Goal: Task Accomplishment & Management: Manage account settings

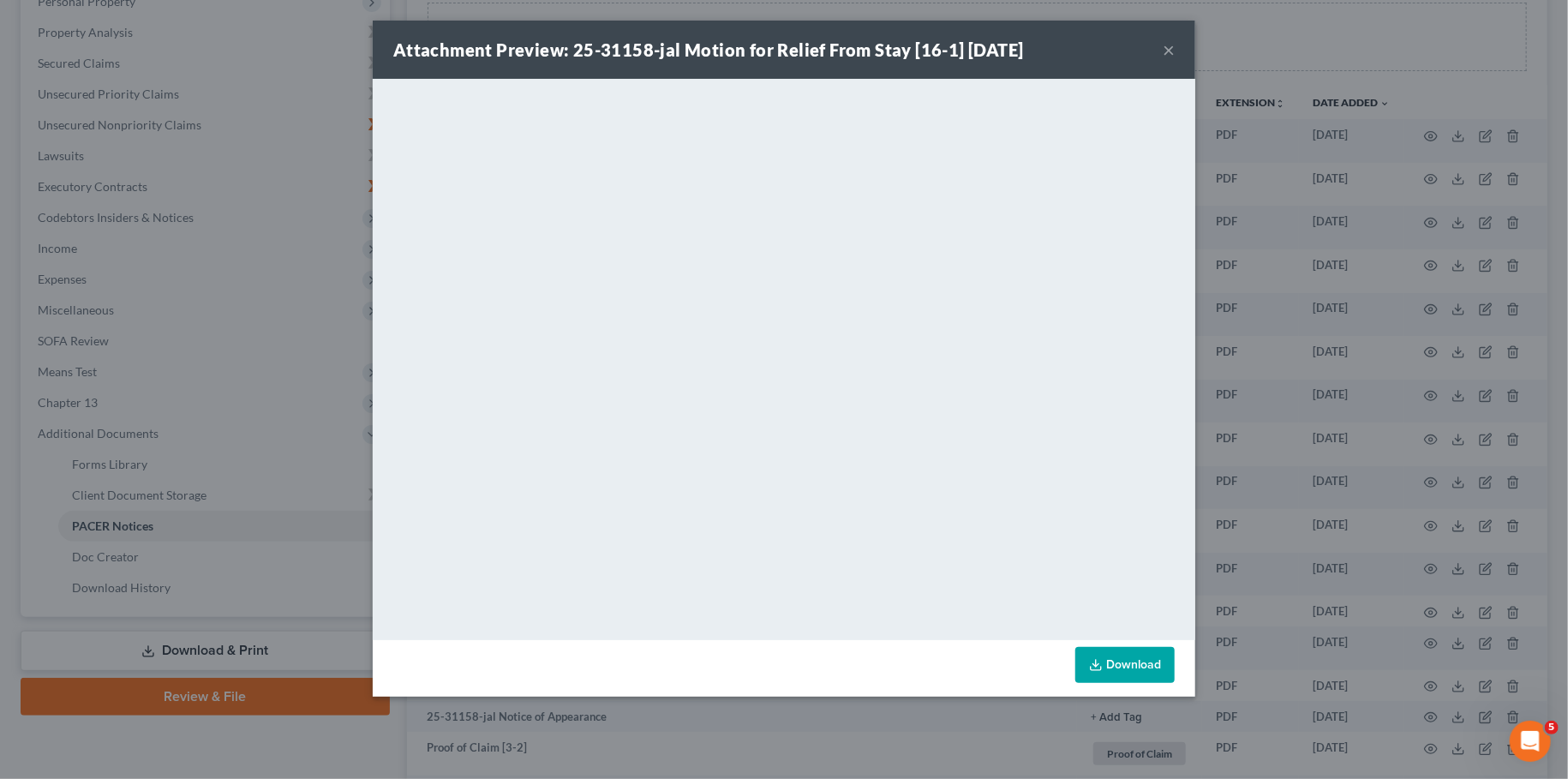
click at [1166, 49] on button "×" at bounding box center [1168, 49] width 12 height 21
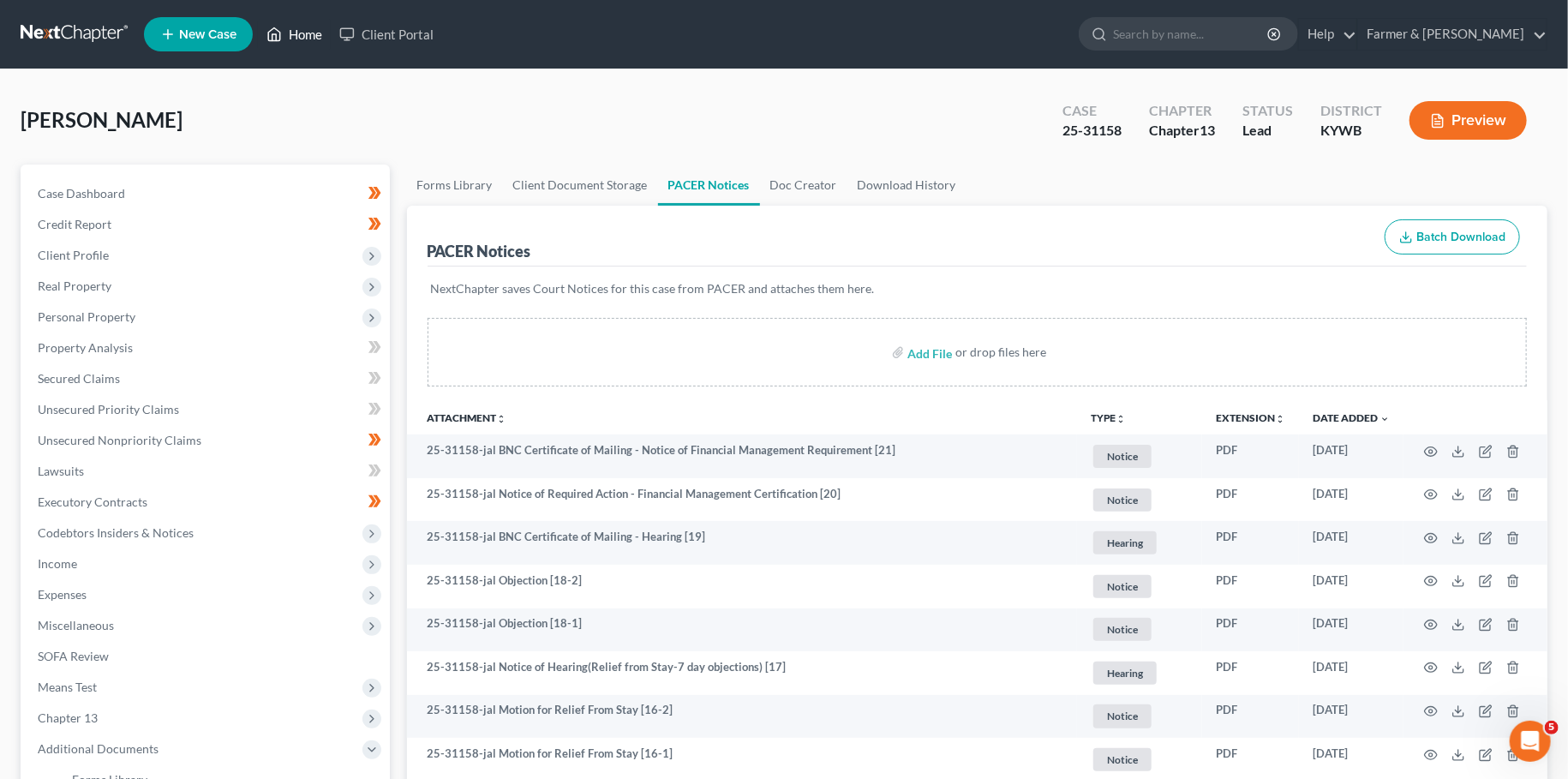
click at [300, 36] on link "Home" at bounding box center [294, 35] width 73 height 31
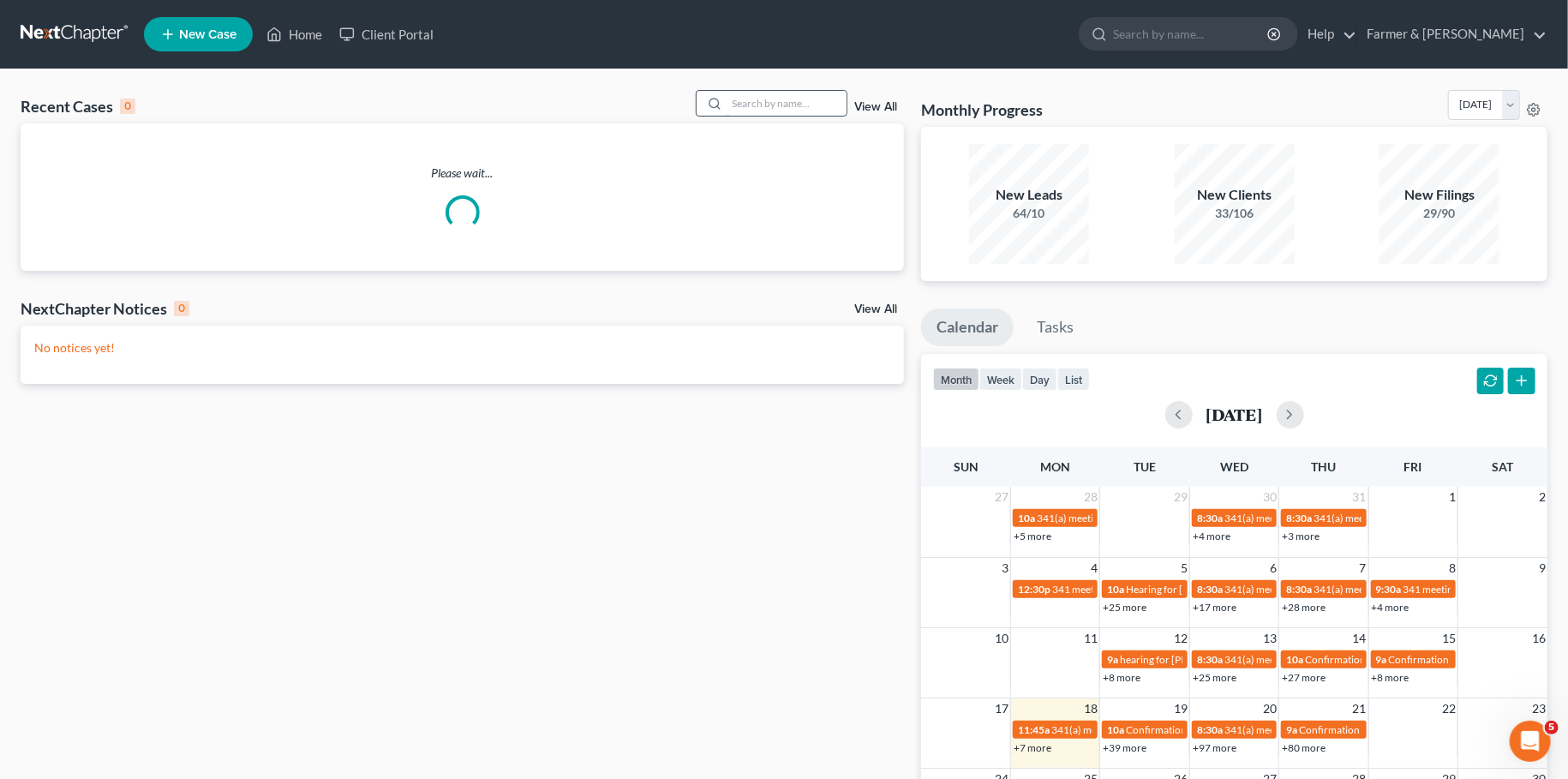
click at [794, 97] on input "search" at bounding box center [786, 103] width 120 height 25
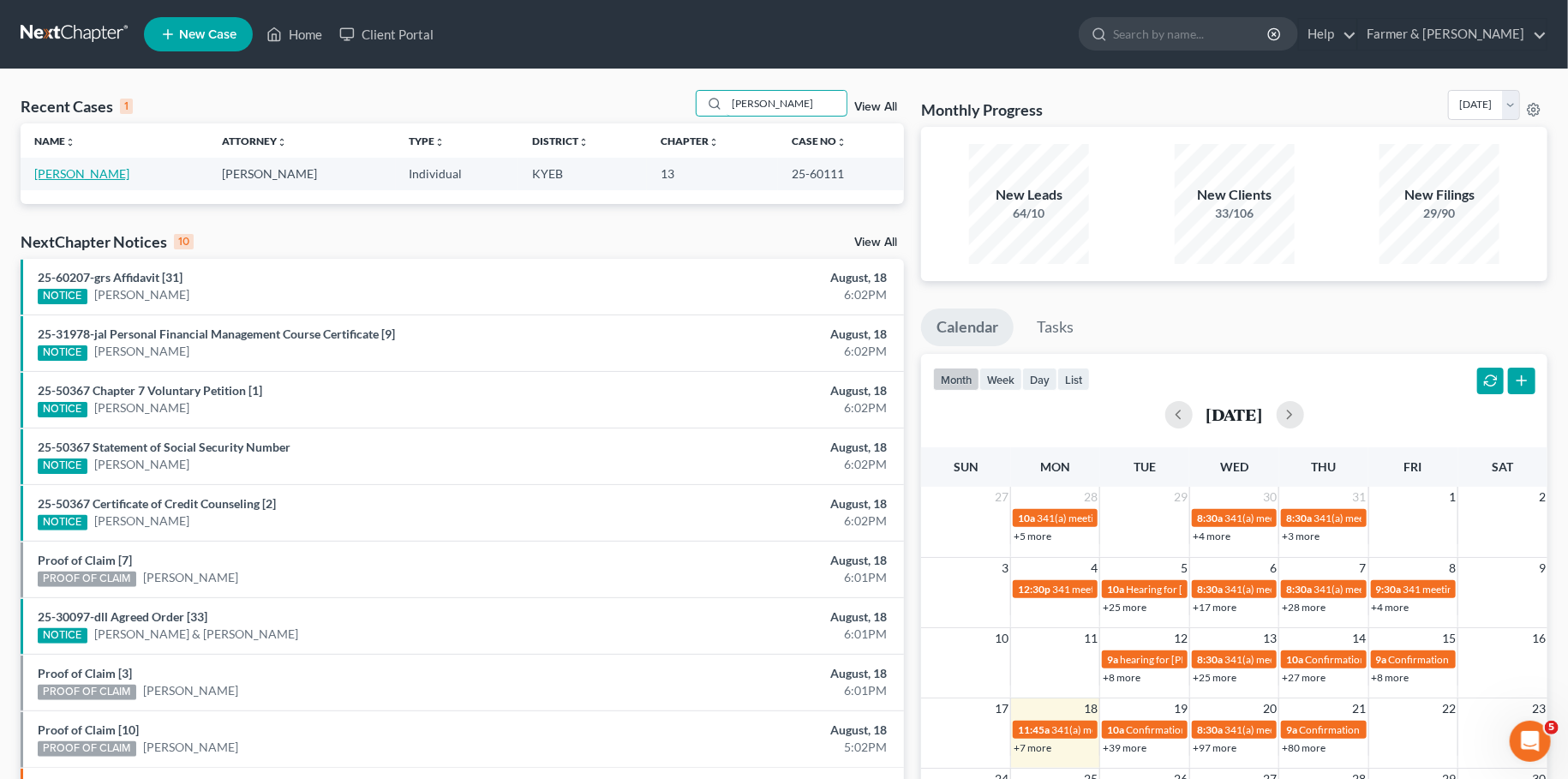
type input "[PERSON_NAME]"
click at [84, 175] on link "[PERSON_NAME]" at bounding box center [82, 174] width 96 height 15
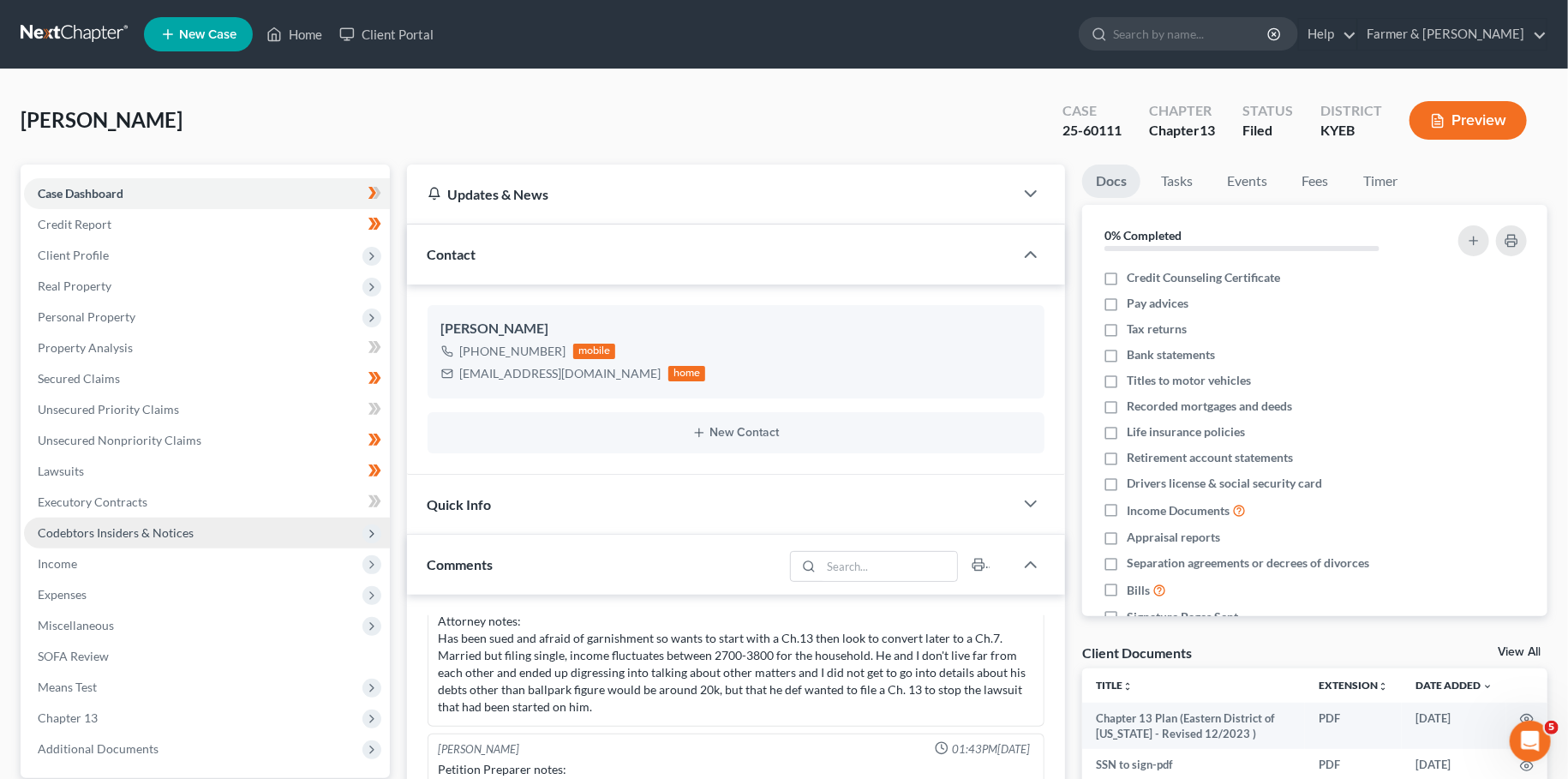
scroll to position [301, 0]
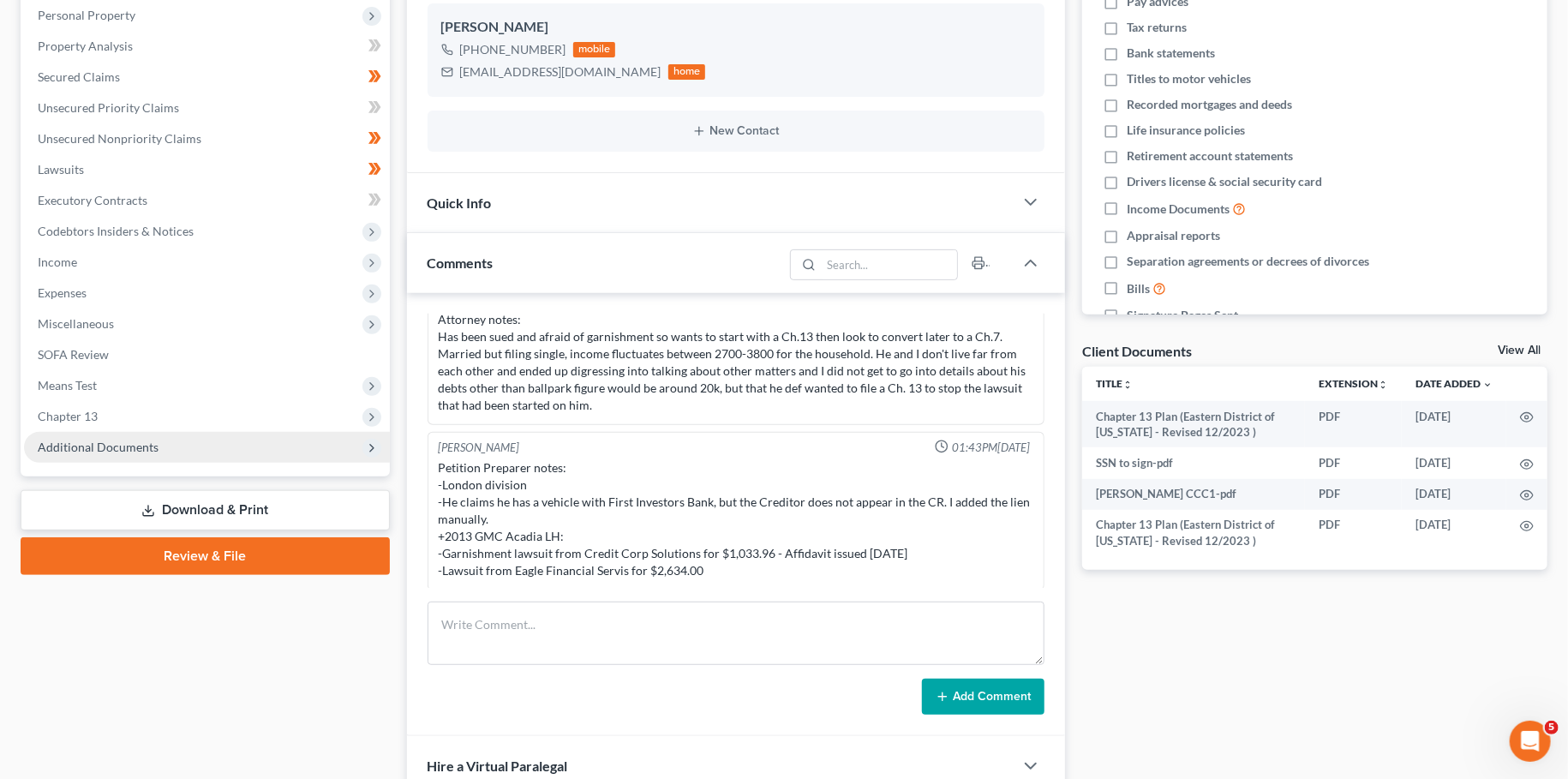
click at [90, 453] on span "Additional Documents" at bounding box center [207, 448] width 366 height 31
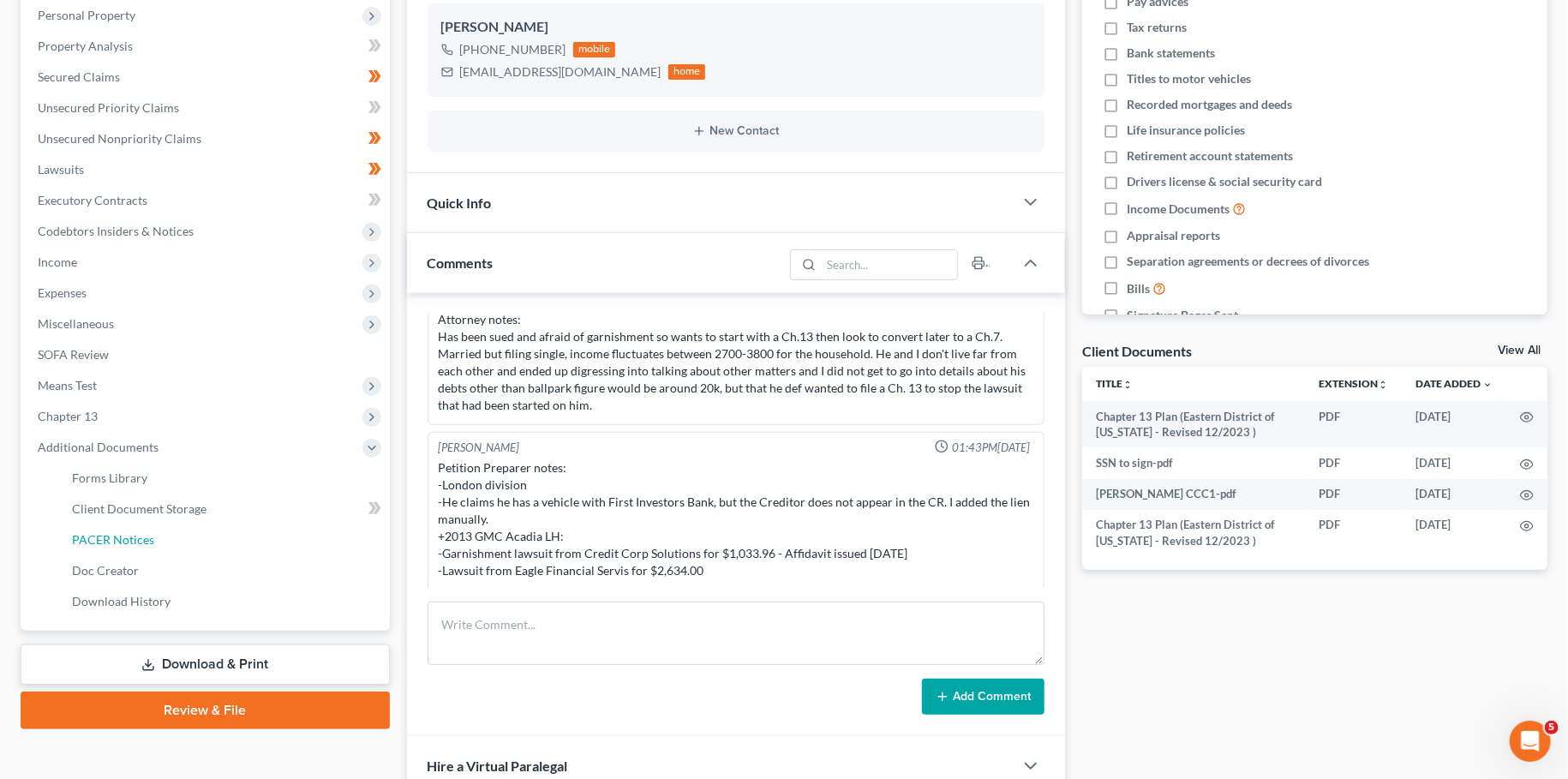
drag, startPoint x: 103, startPoint y: 534, endPoint x: 633, endPoint y: 510, distance: 530.5
click at [104, 534] on span "PACER Notices" at bounding box center [113, 540] width 82 height 15
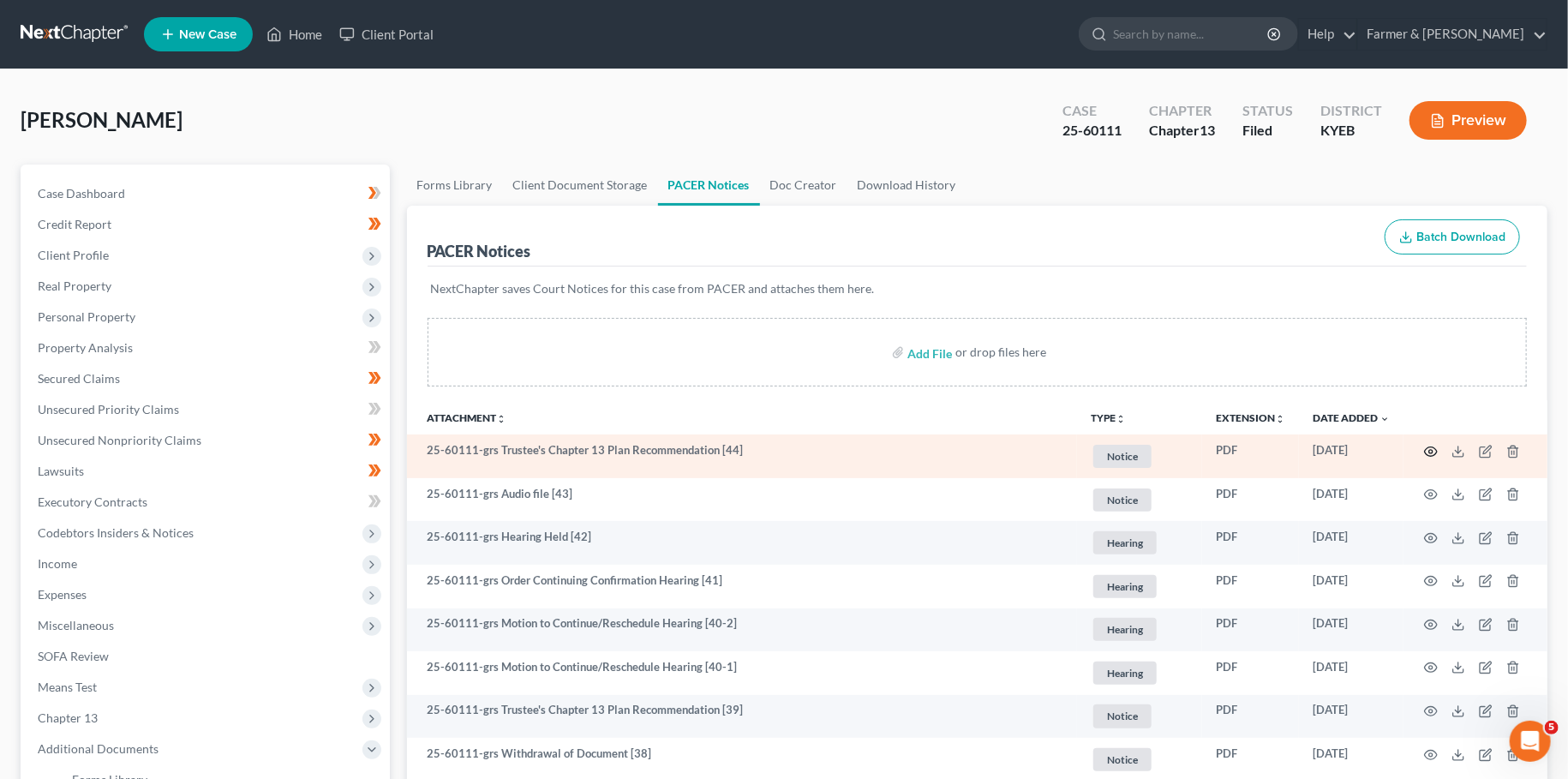
click at [1431, 447] on icon "button" at bounding box center [1431, 451] width 14 height 14
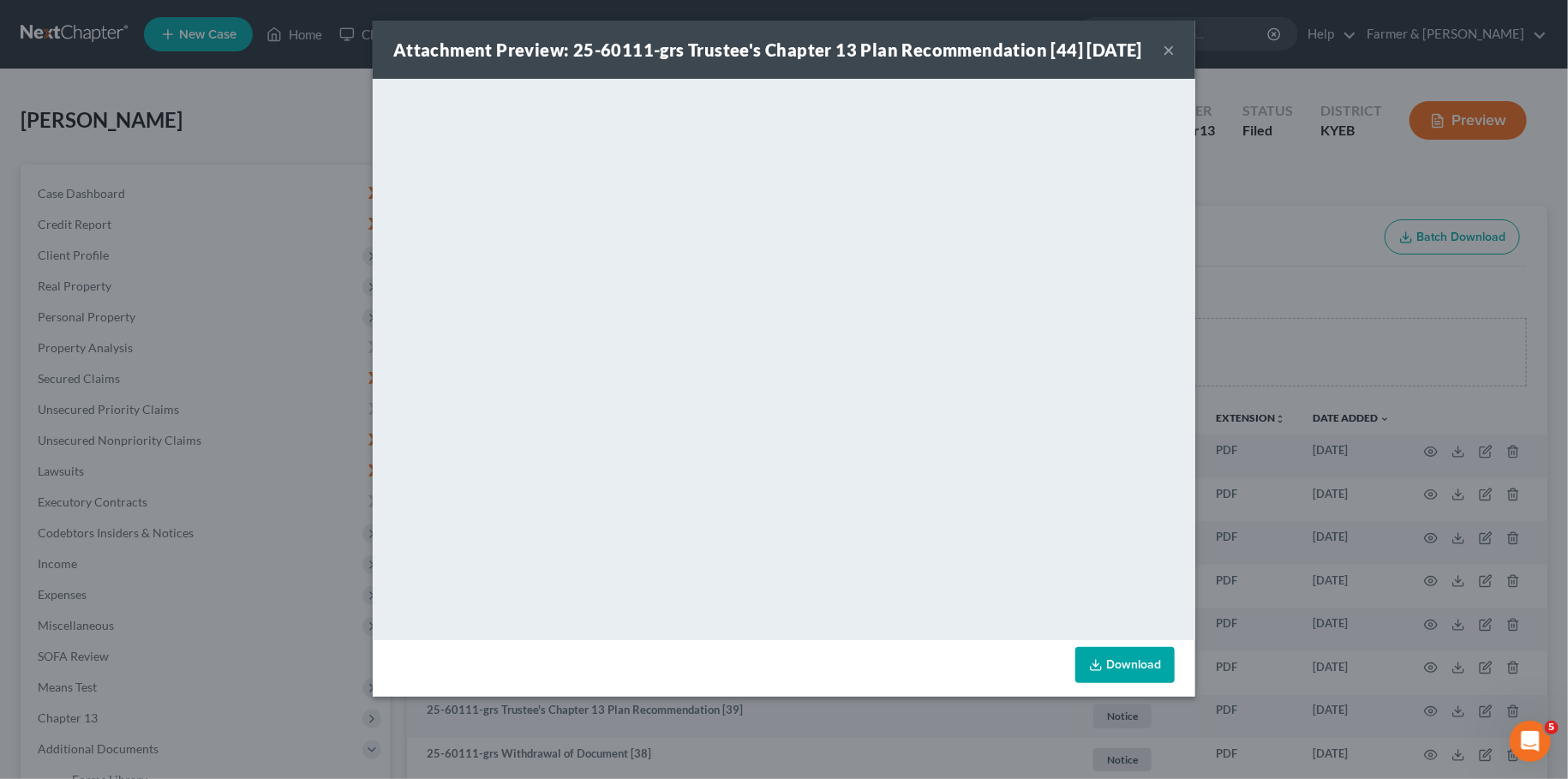
click at [1168, 60] on button "×" at bounding box center [1168, 49] width 12 height 21
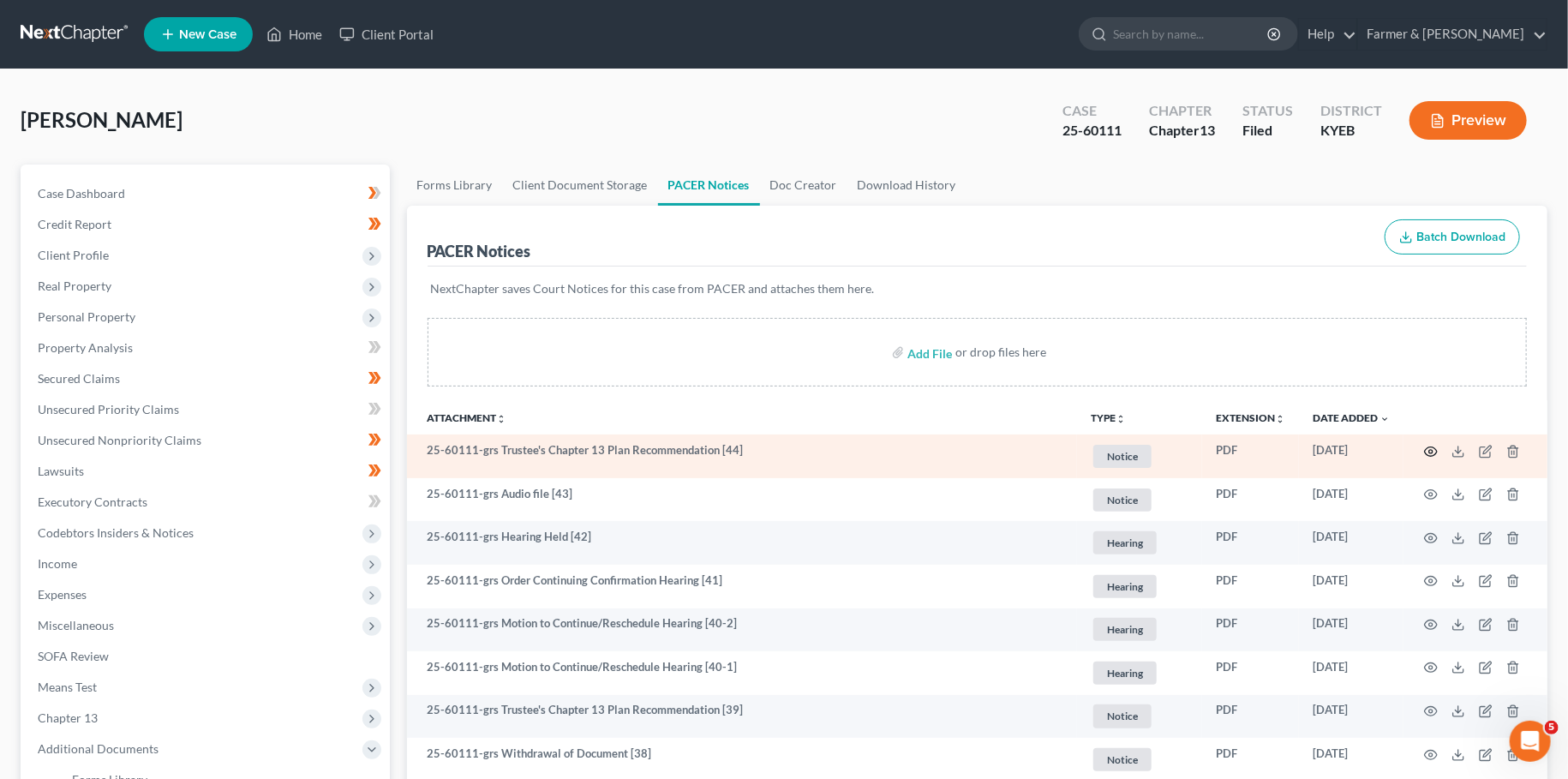
click at [1430, 447] on icon "button" at bounding box center [1431, 451] width 14 height 14
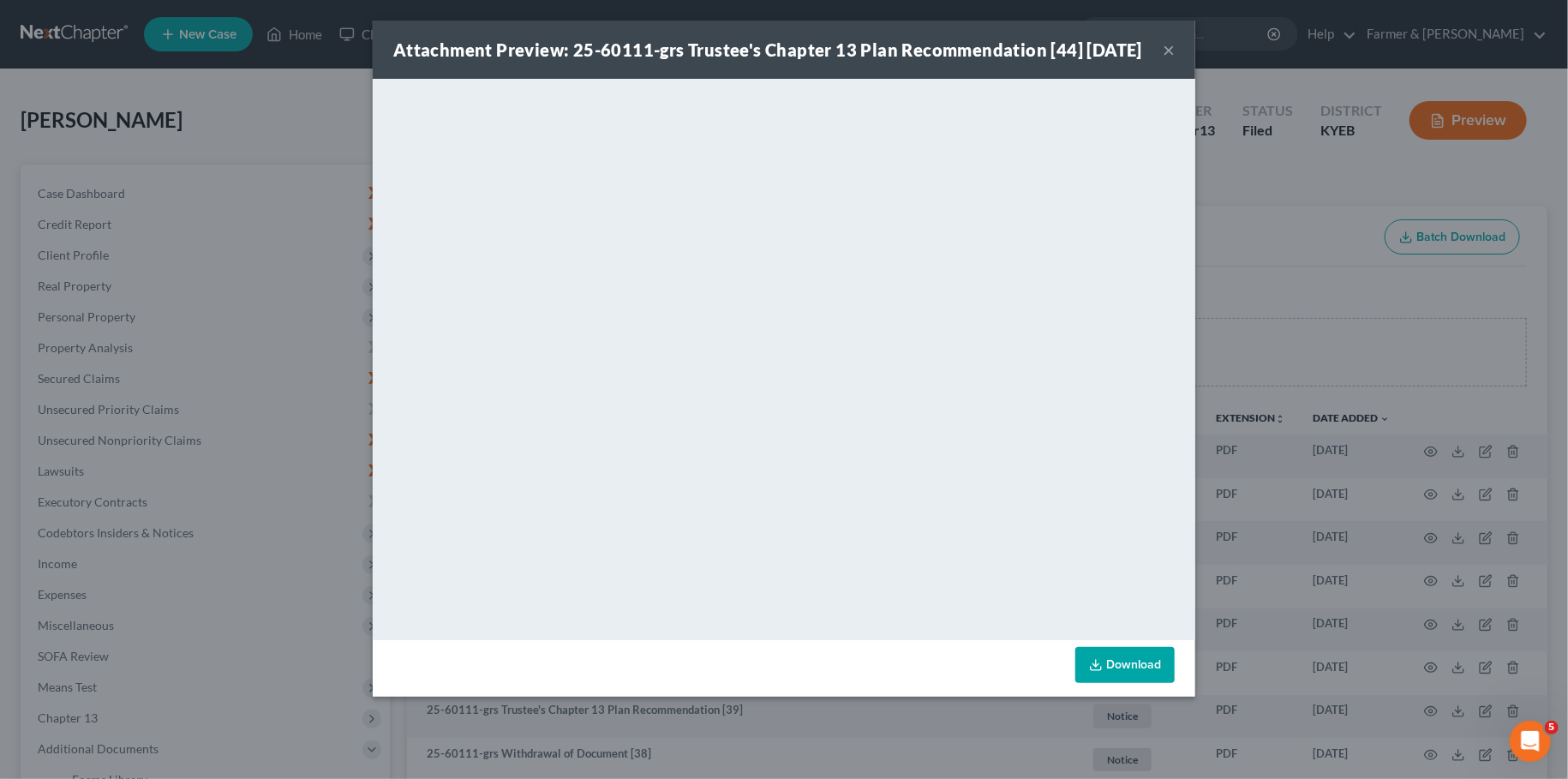
click at [1167, 53] on button "×" at bounding box center [1168, 49] width 12 height 21
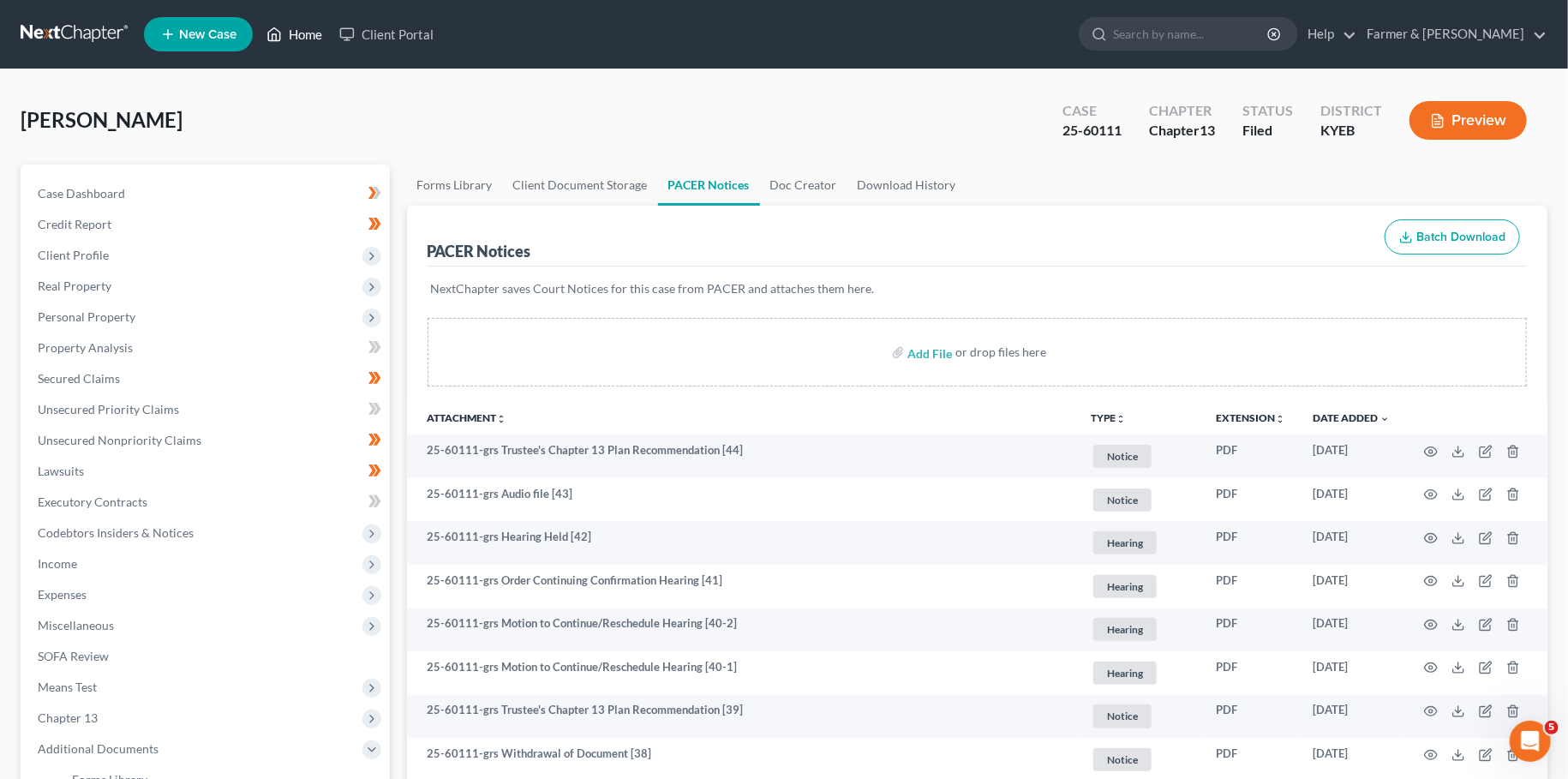
click at [298, 32] on link "Home" at bounding box center [294, 35] width 73 height 31
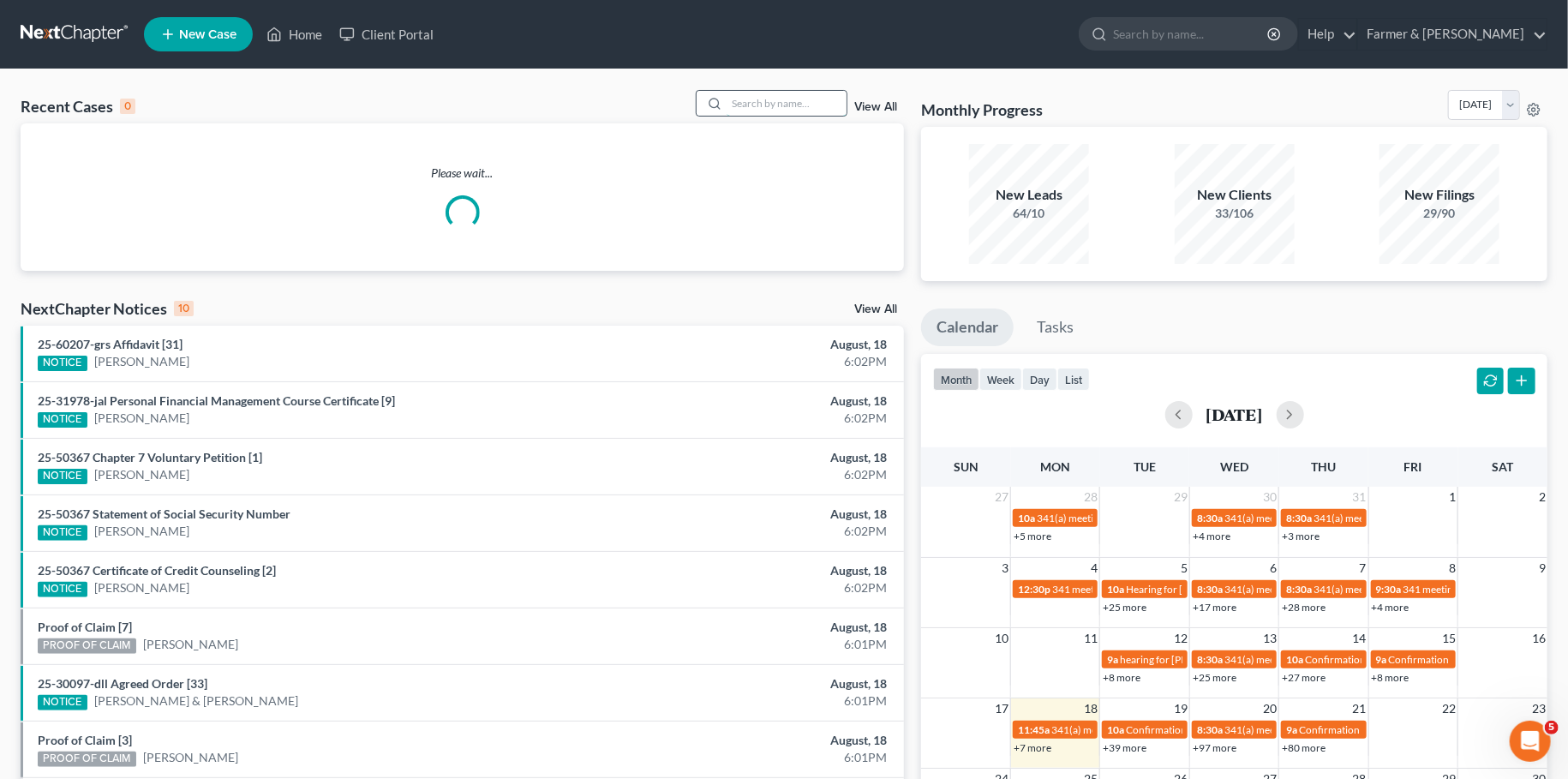
click at [765, 101] on input "search" at bounding box center [786, 103] width 120 height 25
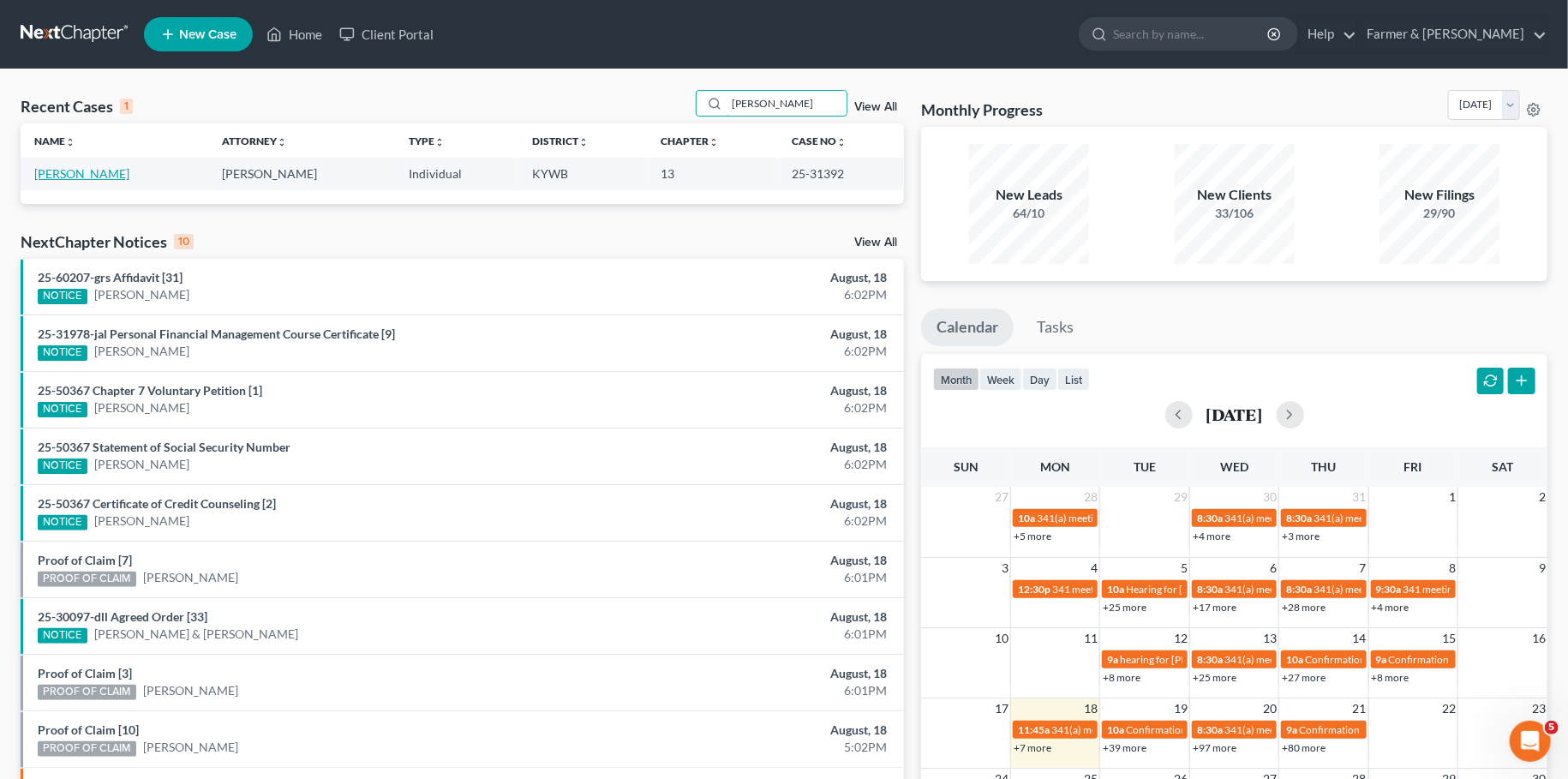
type input "[PERSON_NAME]"
click at [75, 173] on link "[PERSON_NAME]" at bounding box center [82, 174] width 96 height 15
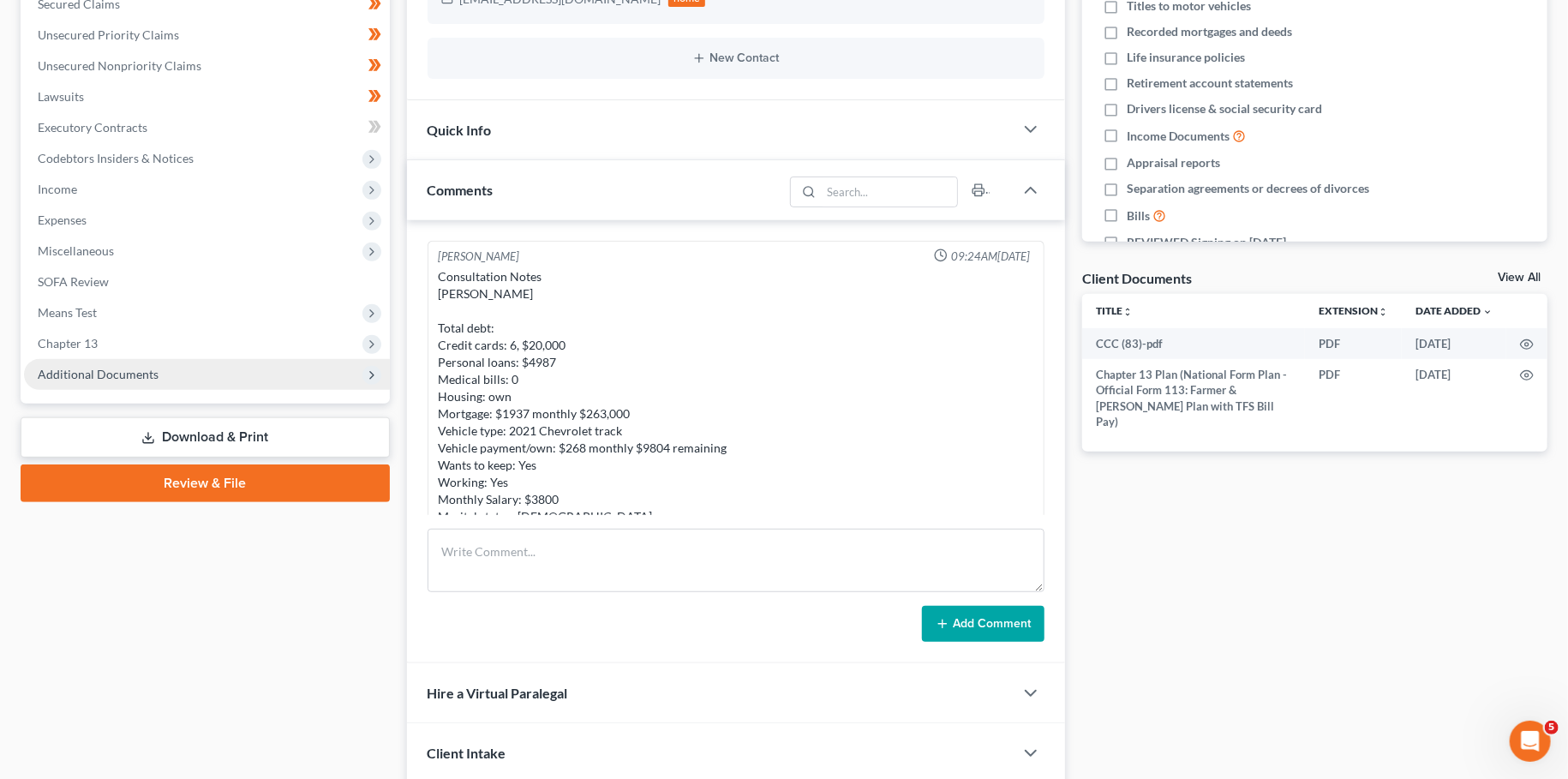
scroll to position [521, 0]
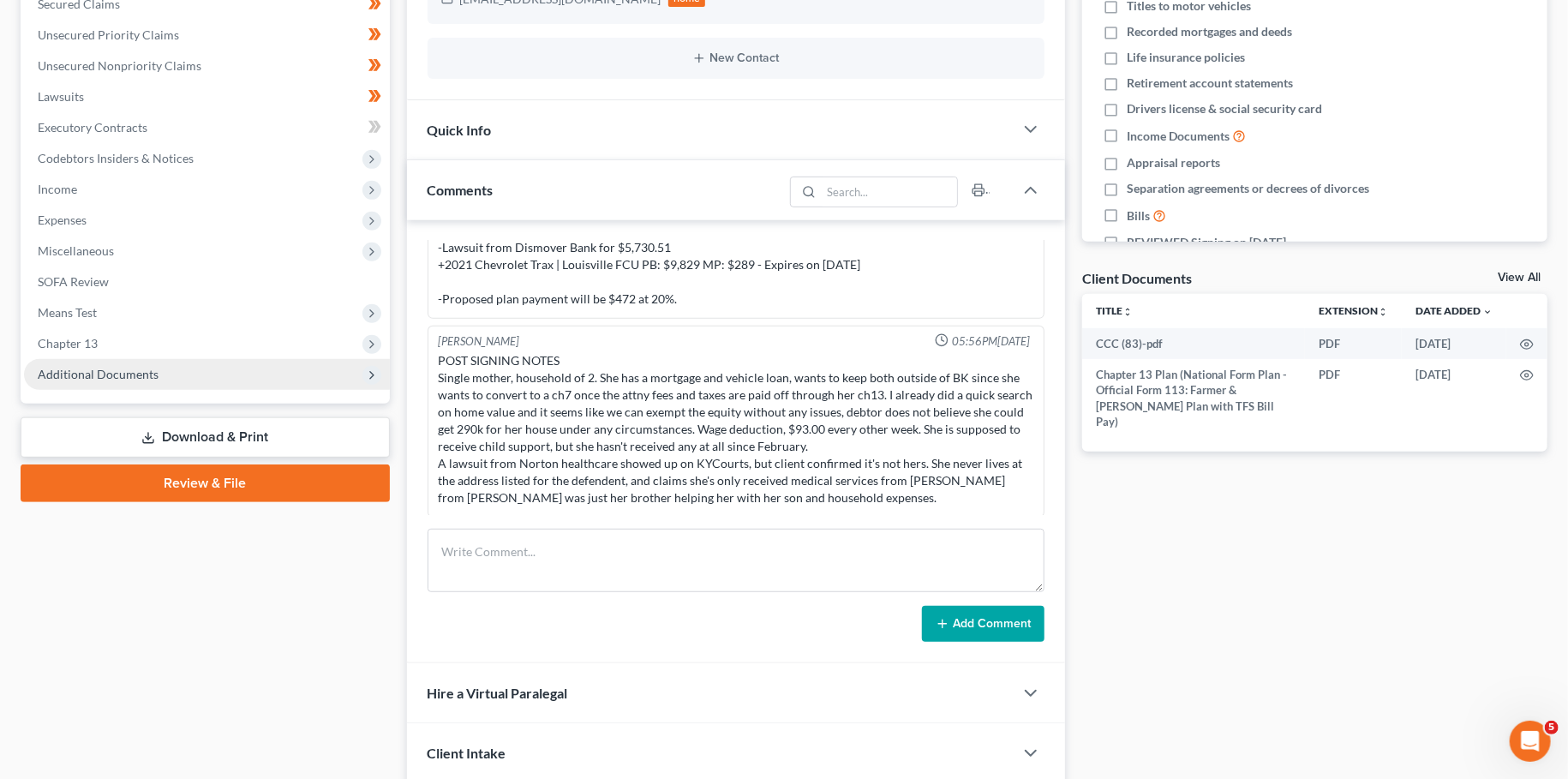
click at [106, 376] on span "Additional Documents" at bounding box center [97, 374] width 121 height 15
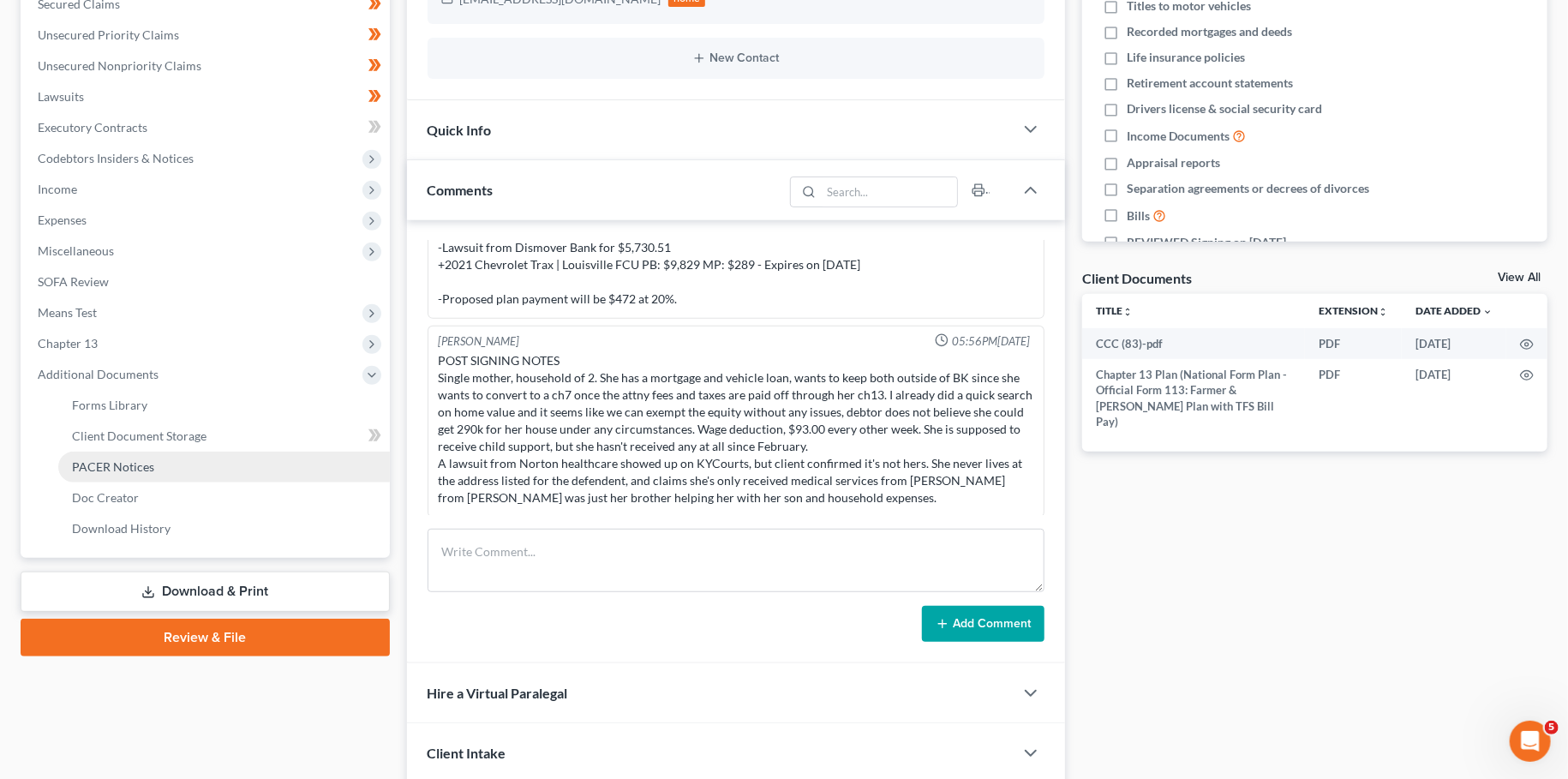
click at [102, 463] on span "PACER Notices" at bounding box center [113, 467] width 82 height 15
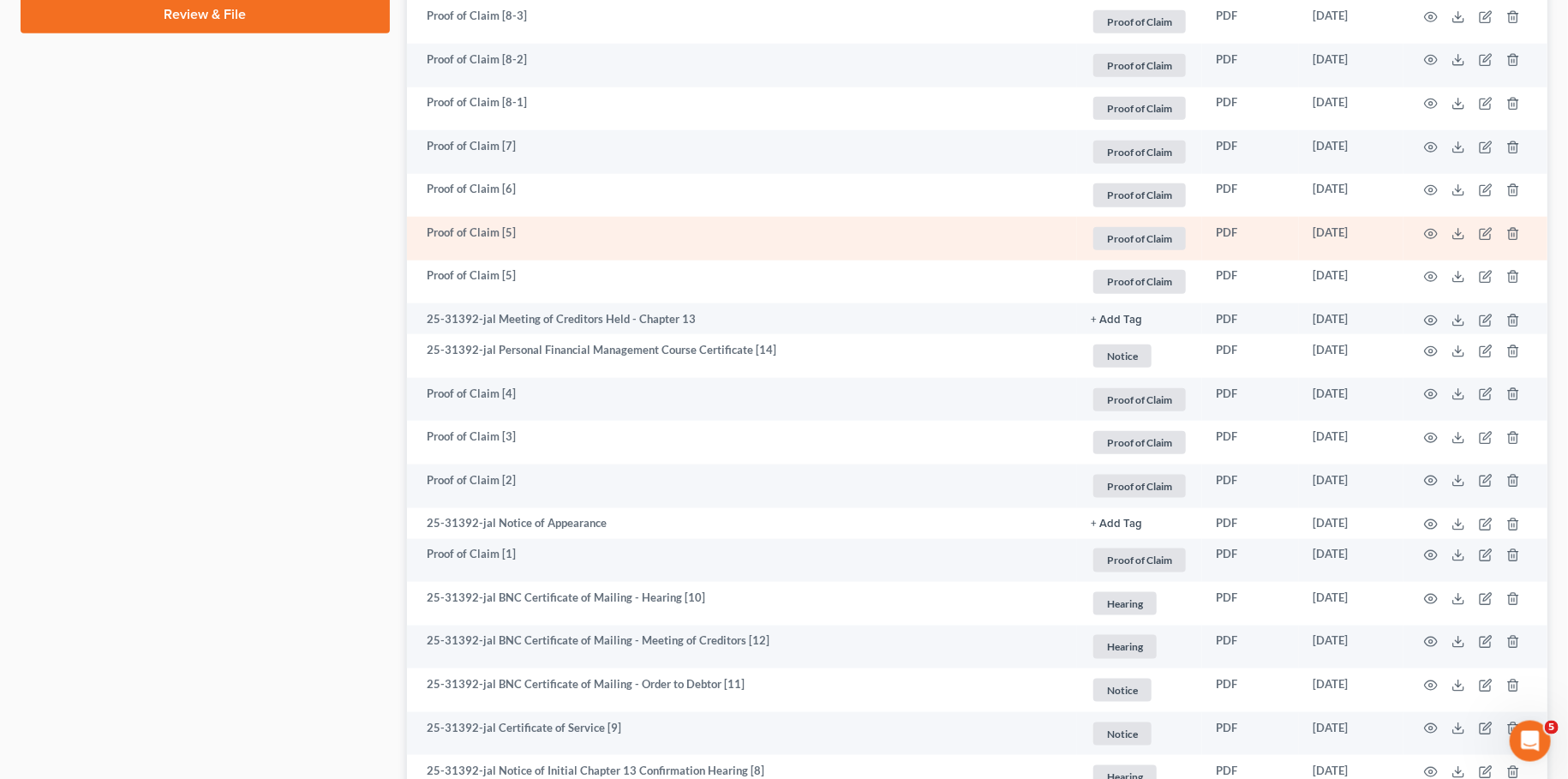
scroll to position [1220, 0]
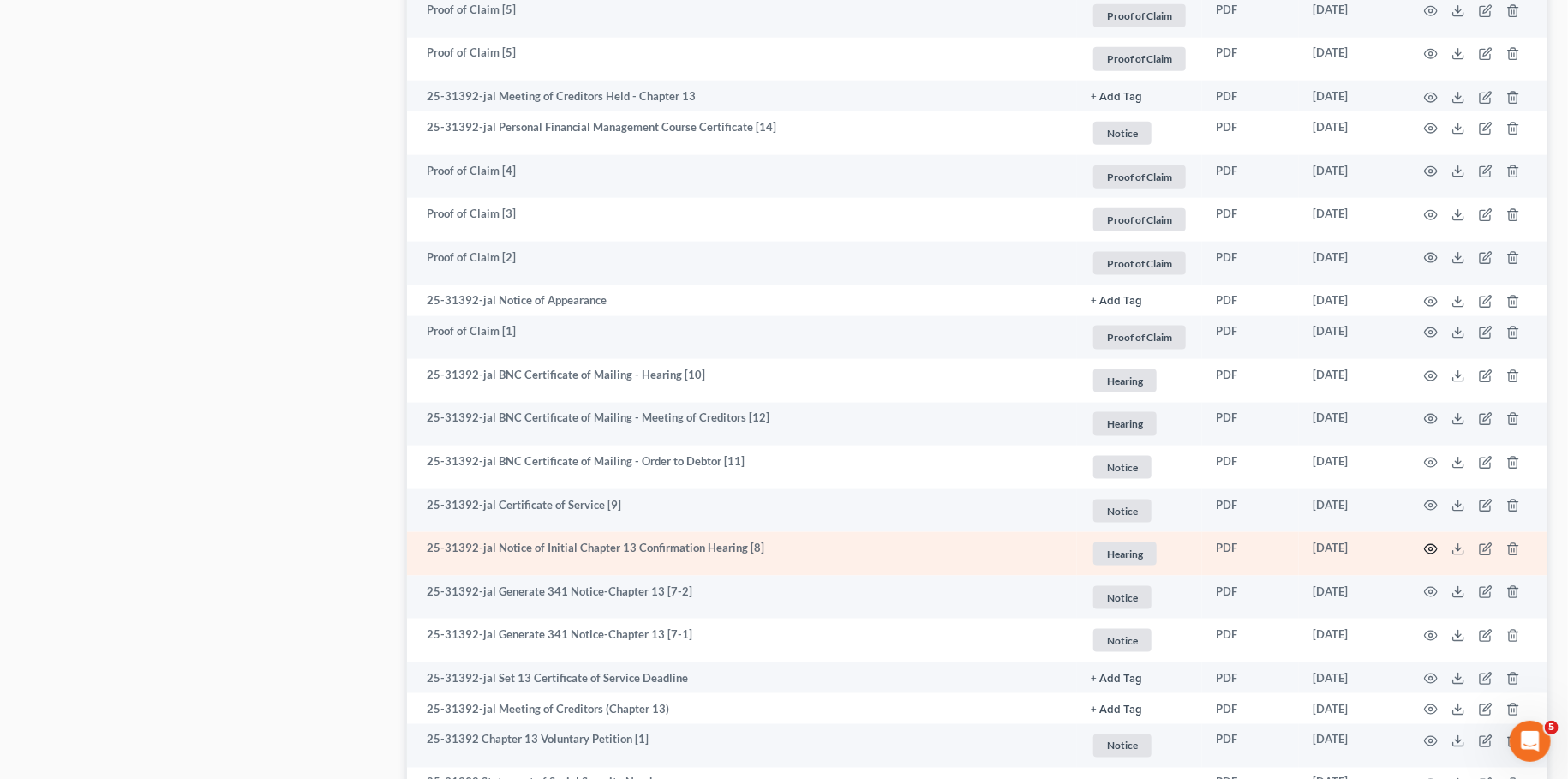
click at [1428, 546] on icon "button" at bounding box center [1431, 549] width 14 height 14
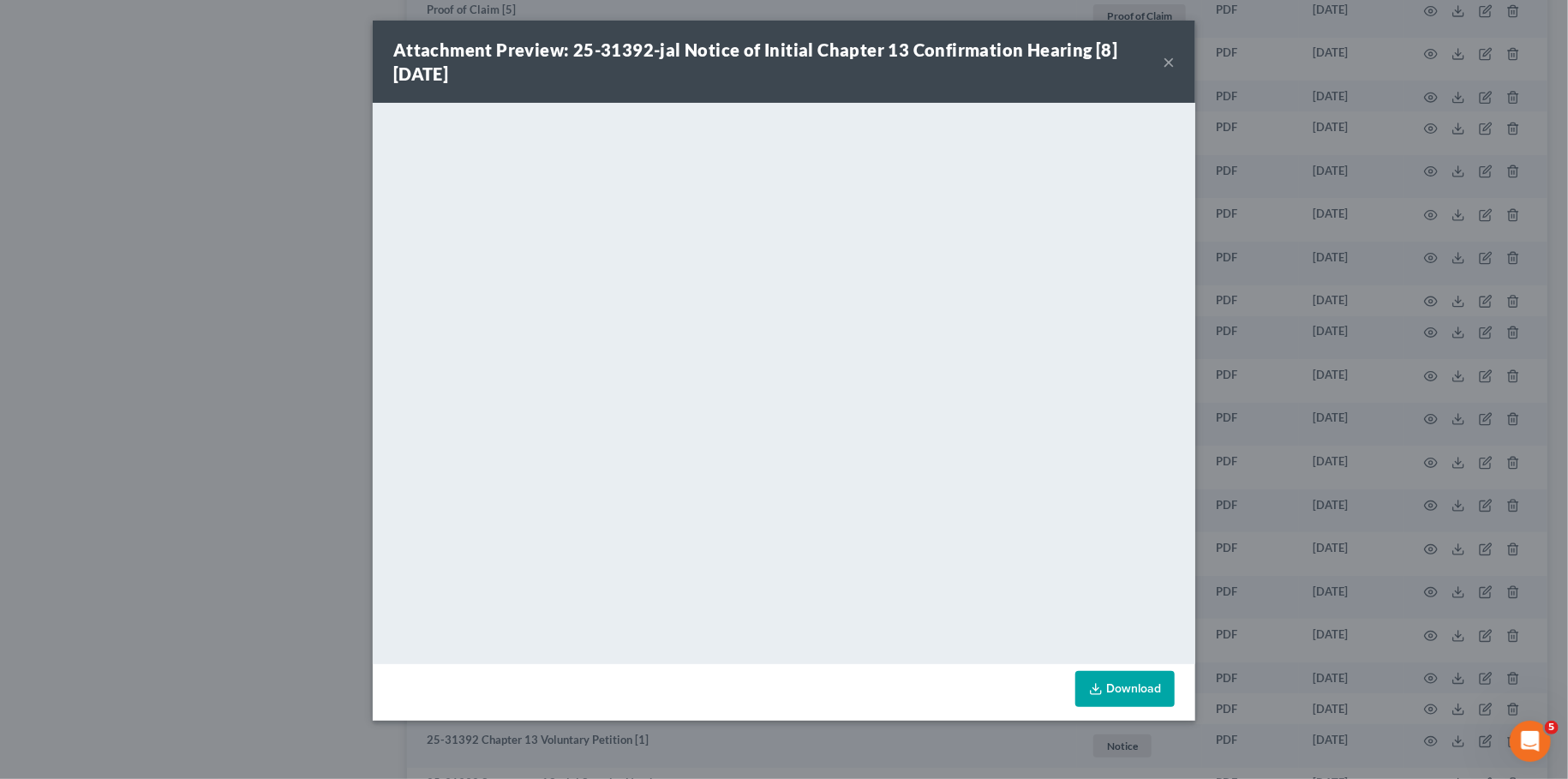
click at [1168, 60] on button "×" at bounding box center [1168, 61] width 12 height 21
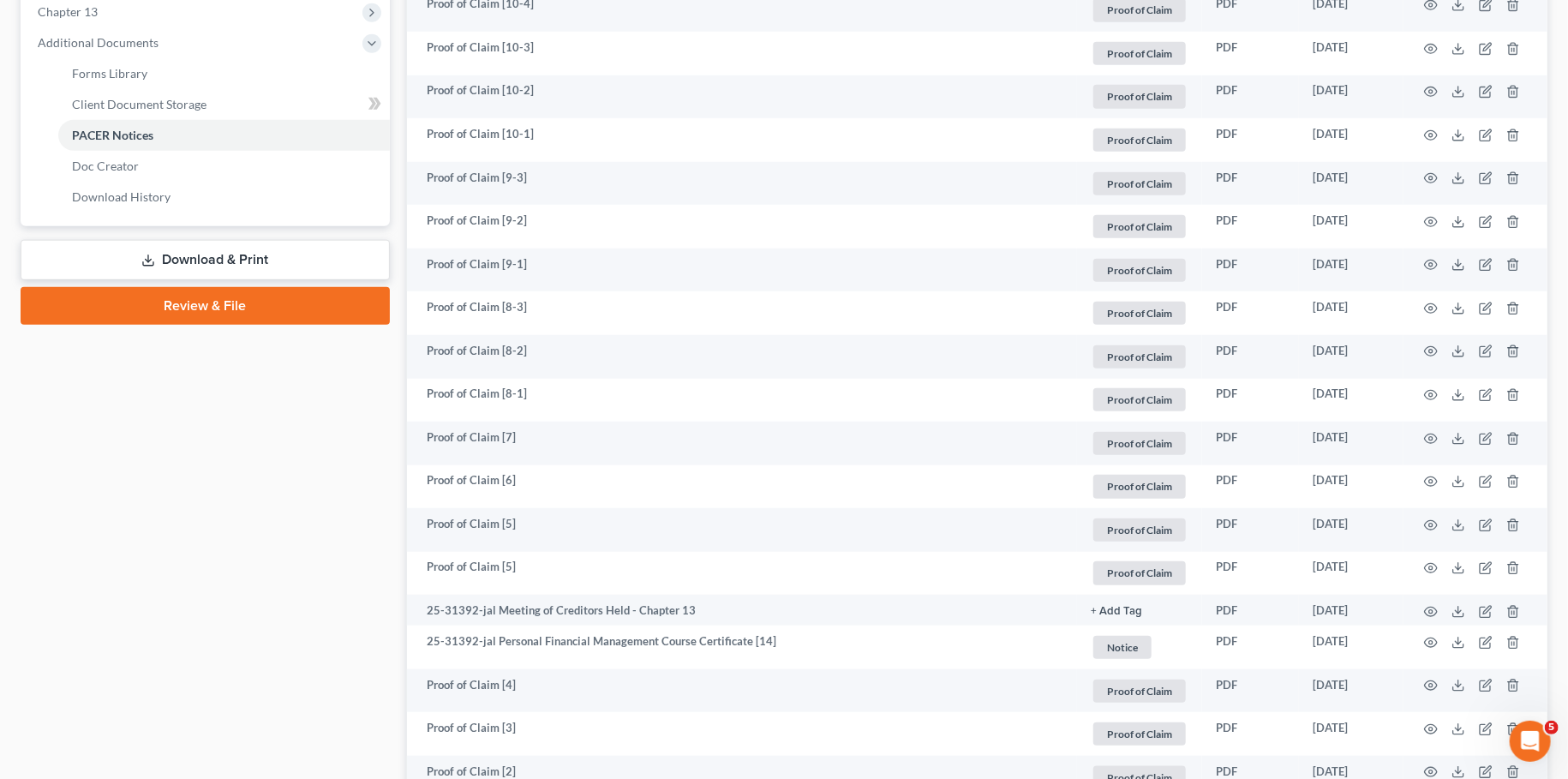
scroll to position [404, 0]
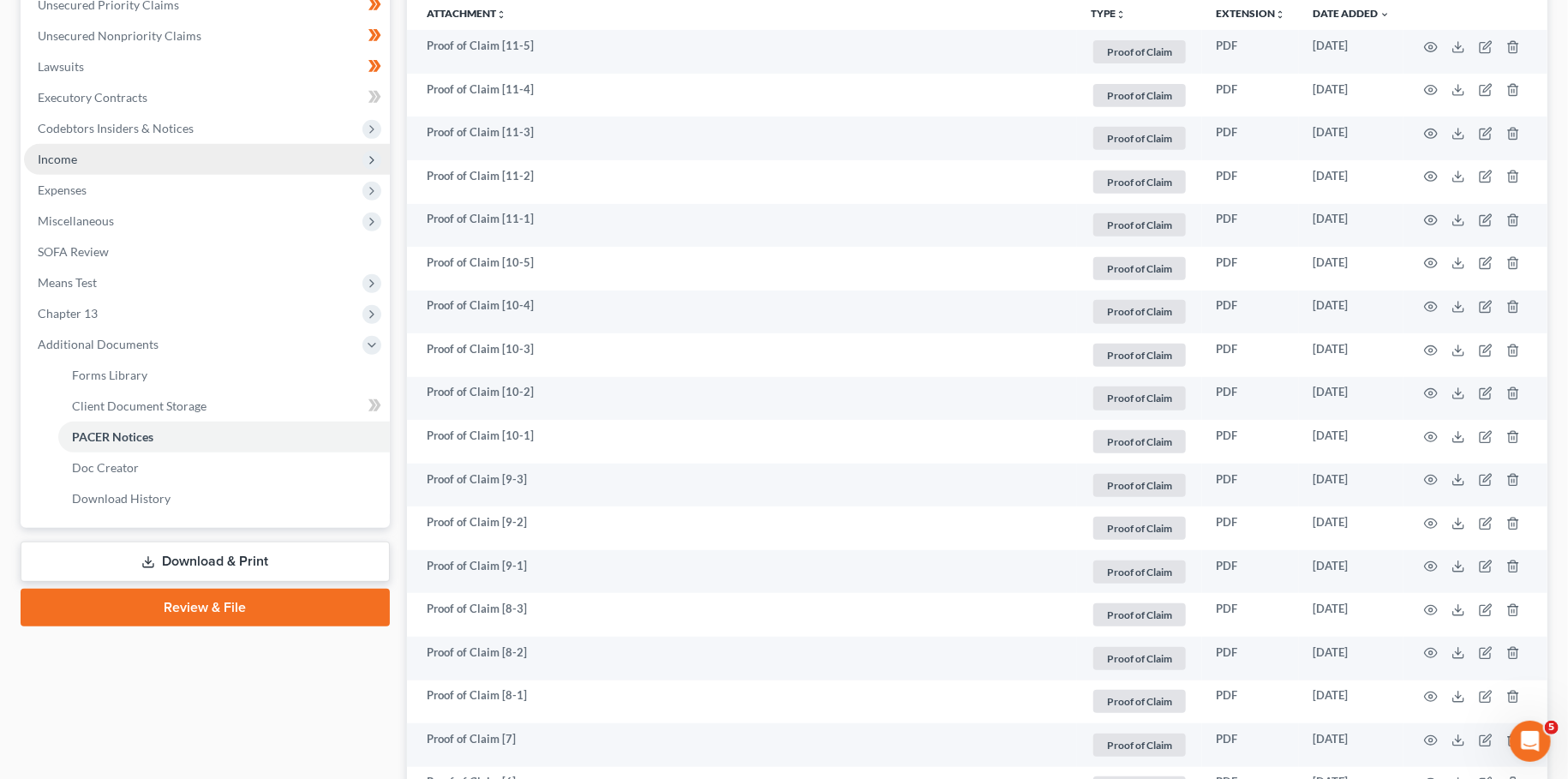
click at [112, 163] on span "Income" at bounding box center [207, 159] width 366 height 31
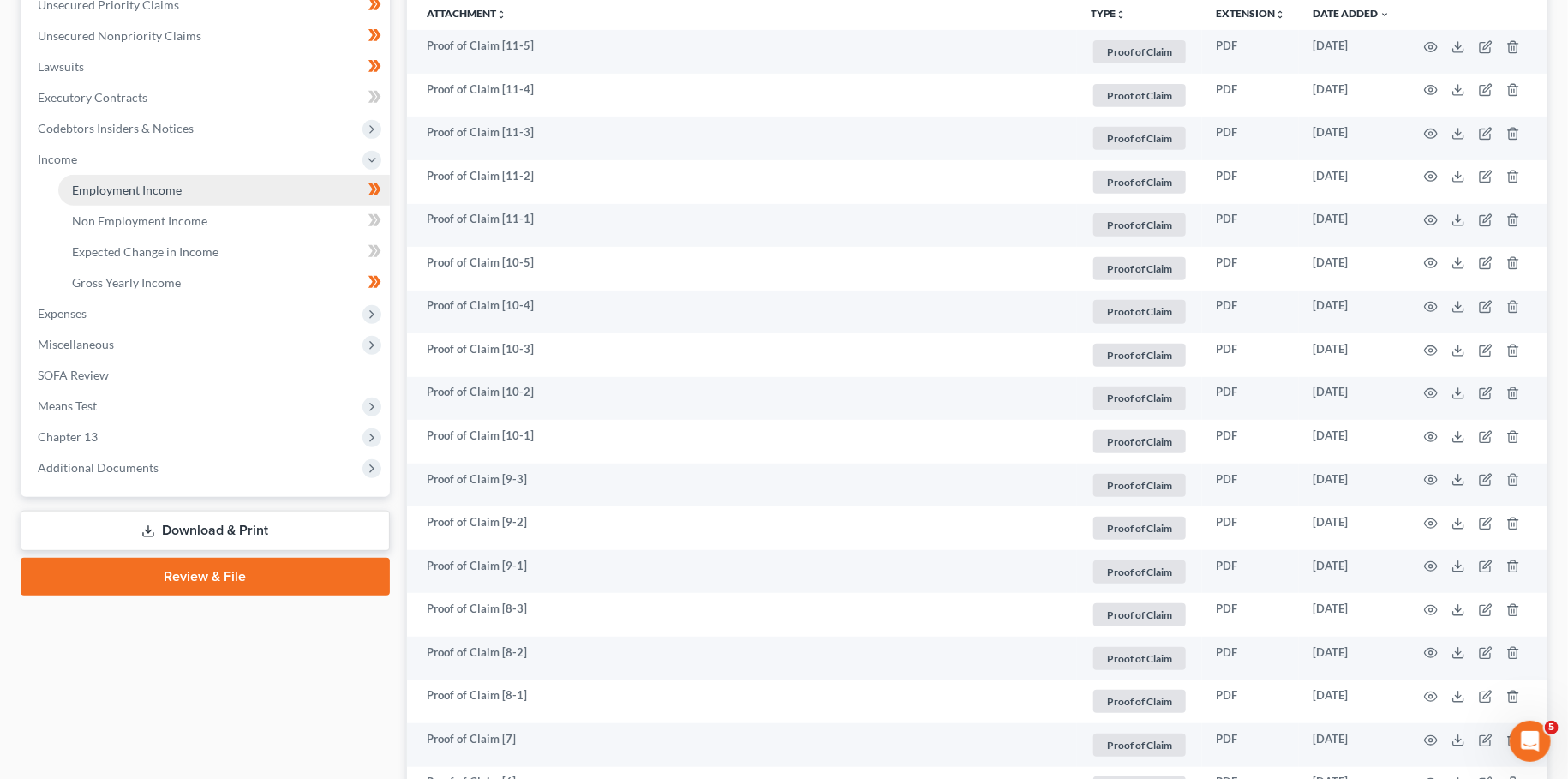
click at [119, 197] on link "Employment Income" at bounding box center [224, 190] width 331 height 31
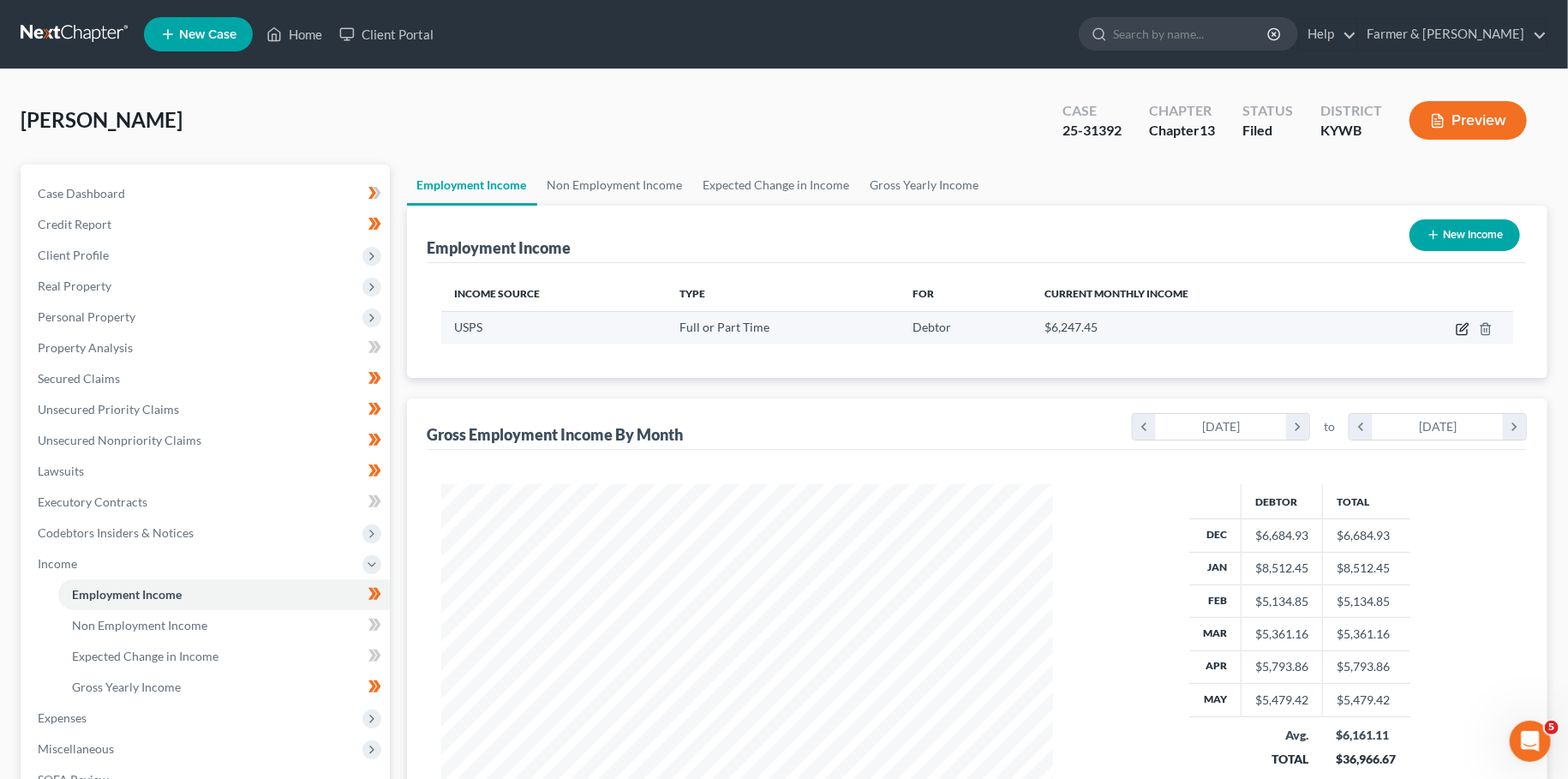
click at [1467, 328] on icon "button" at bounding box center [1462, 329] width 14 height 14
select select "0"
select select "18"
select select "2"
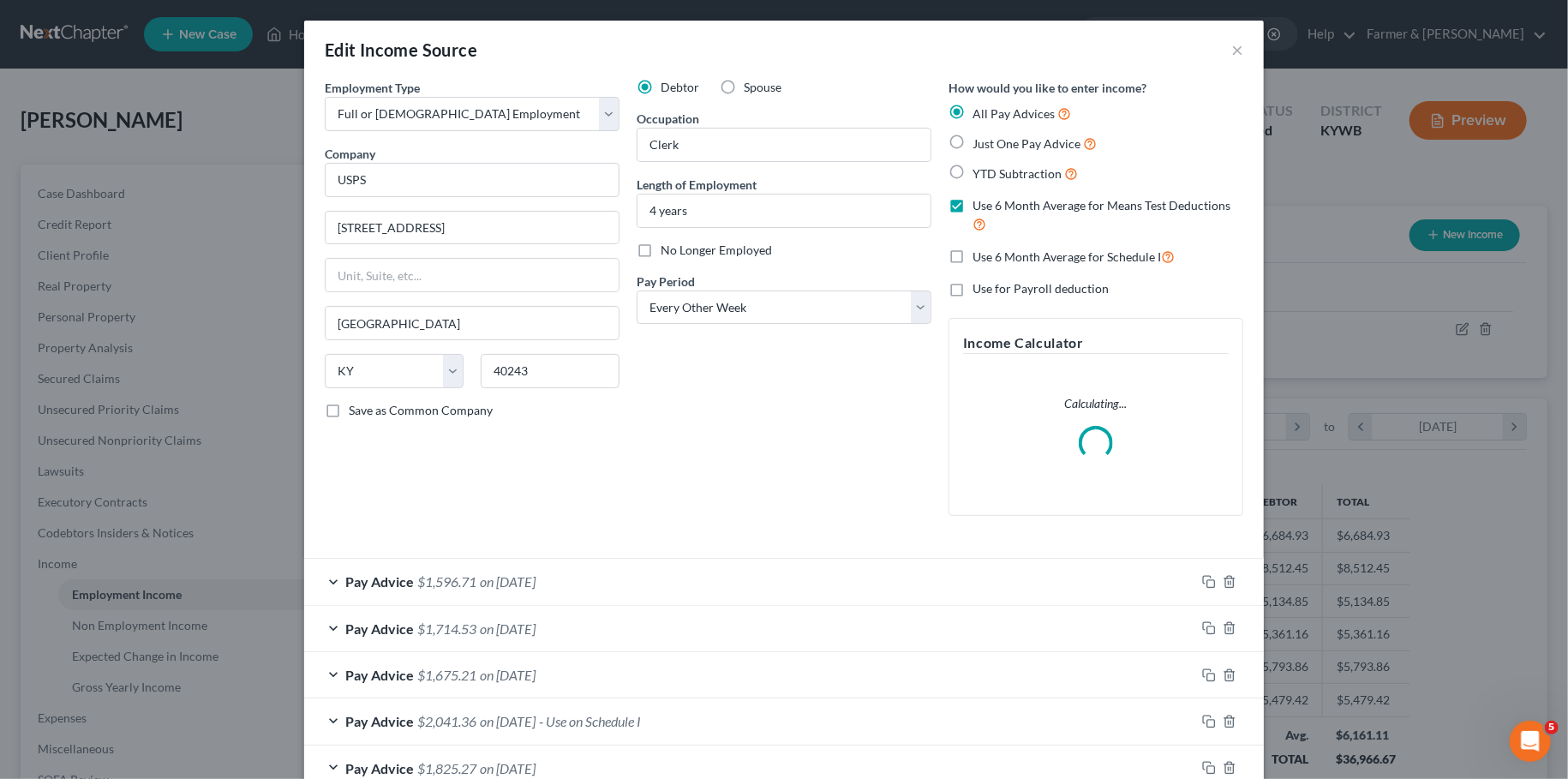
scroll to position [521, 0]
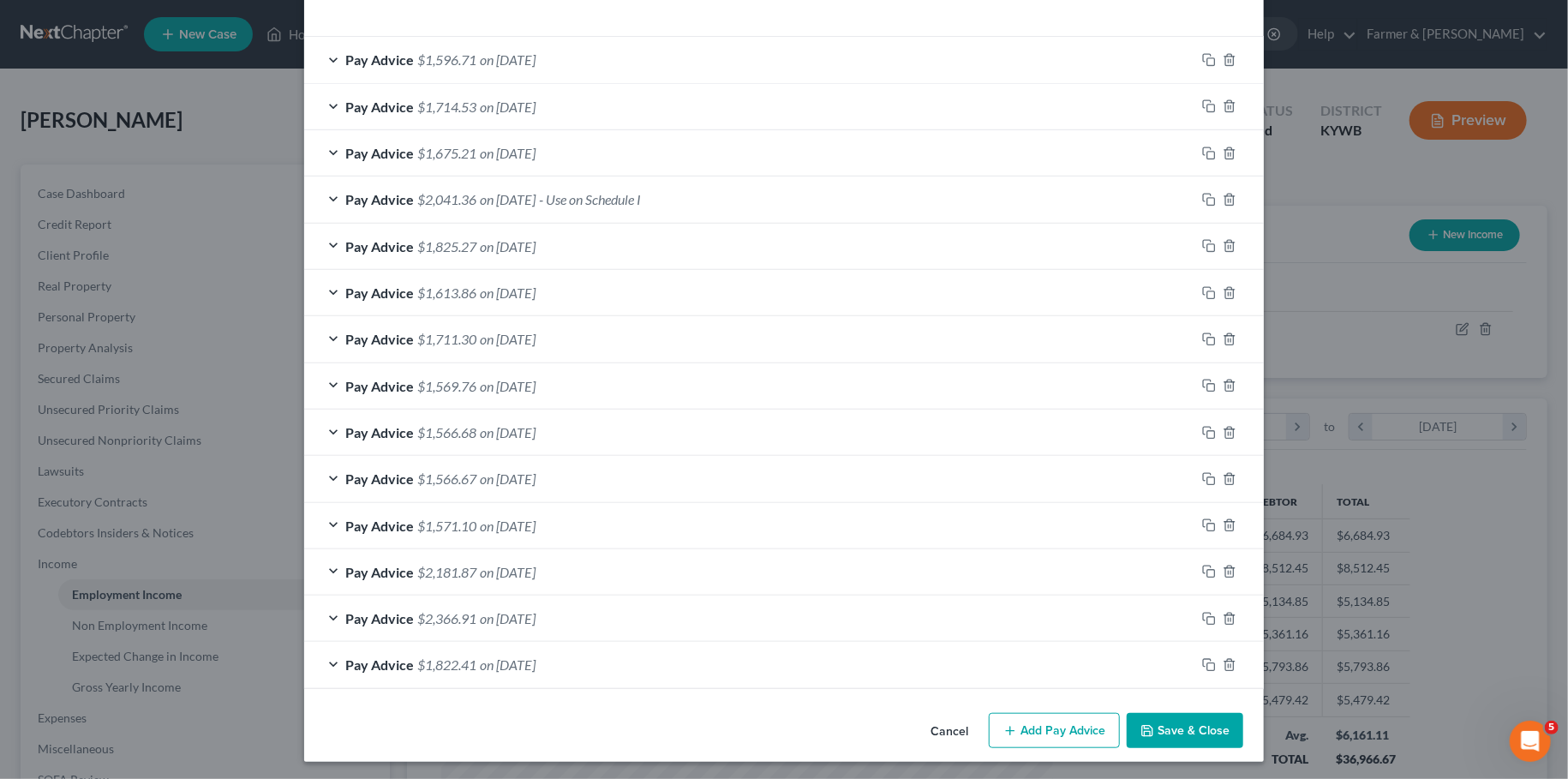
click at [1153, 724] on icon "button" at bounding box center [1147, 731] width 14 height 14
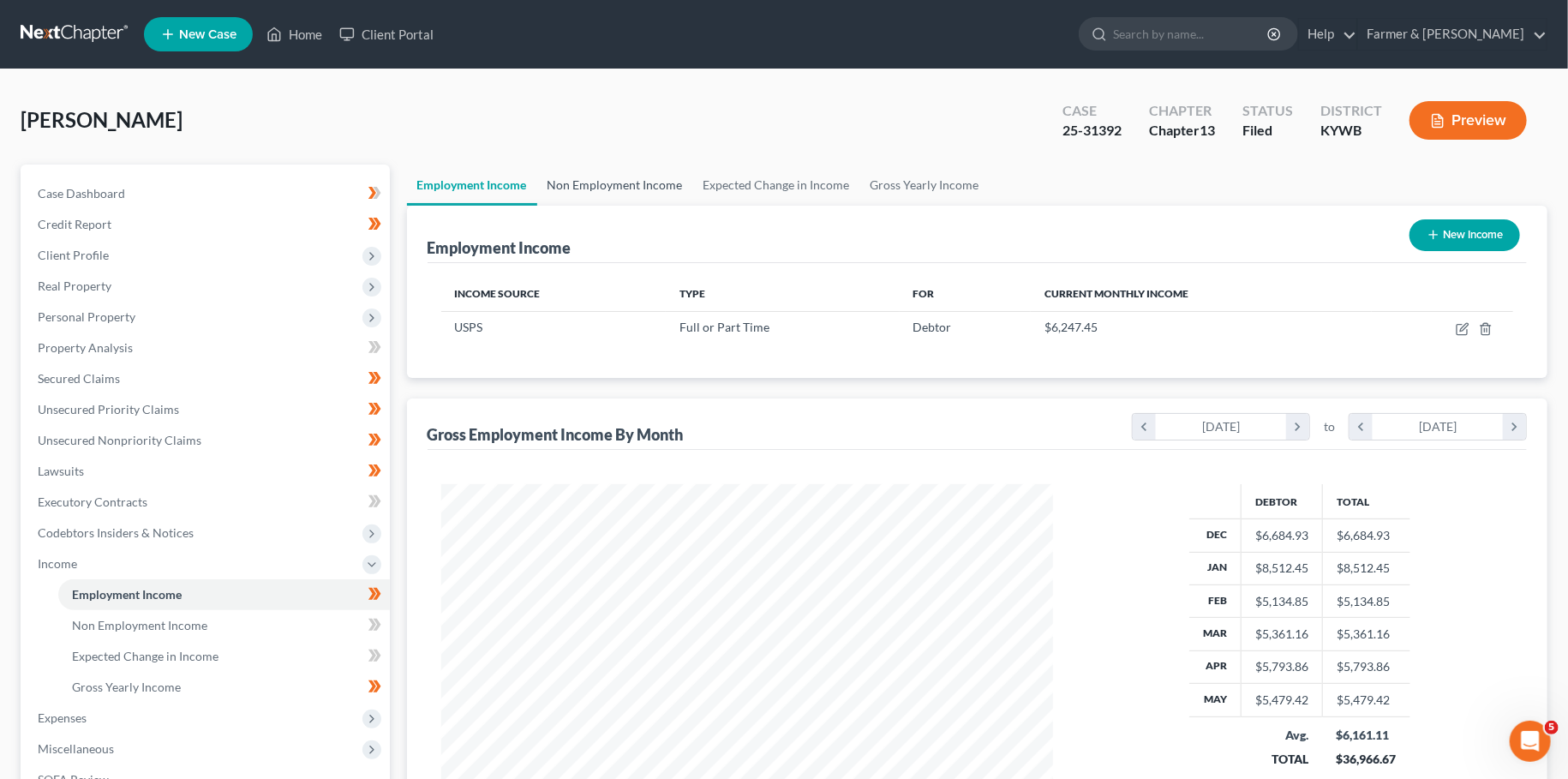
click at [597, 189] on link "Non Employment Income" at bounding box center [614, 185] width 156 height 41
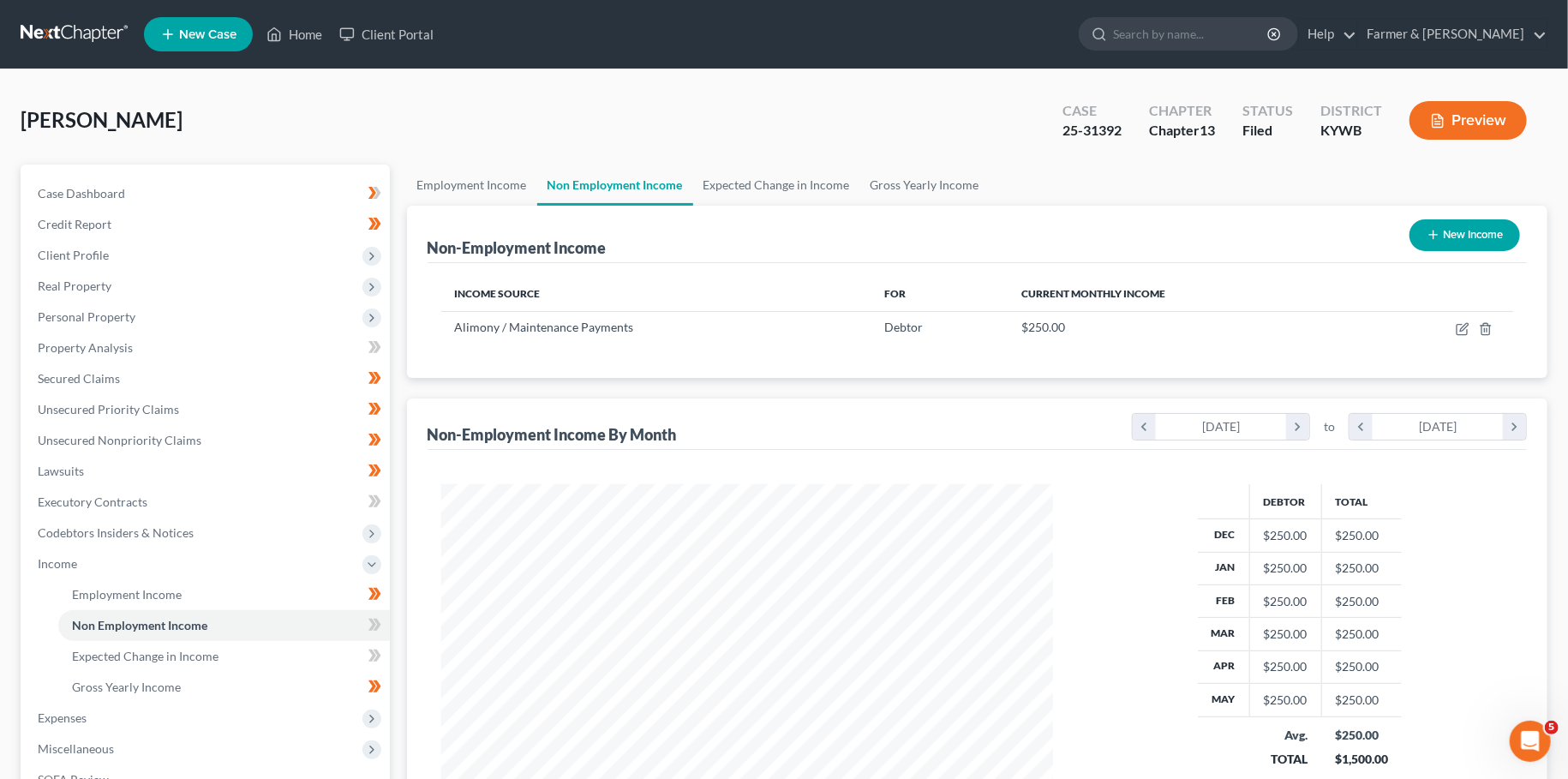
scroll to position [306, 645]
click at [295, 35] on link "Home" at bounding box center [294, 35] width 73 height 31
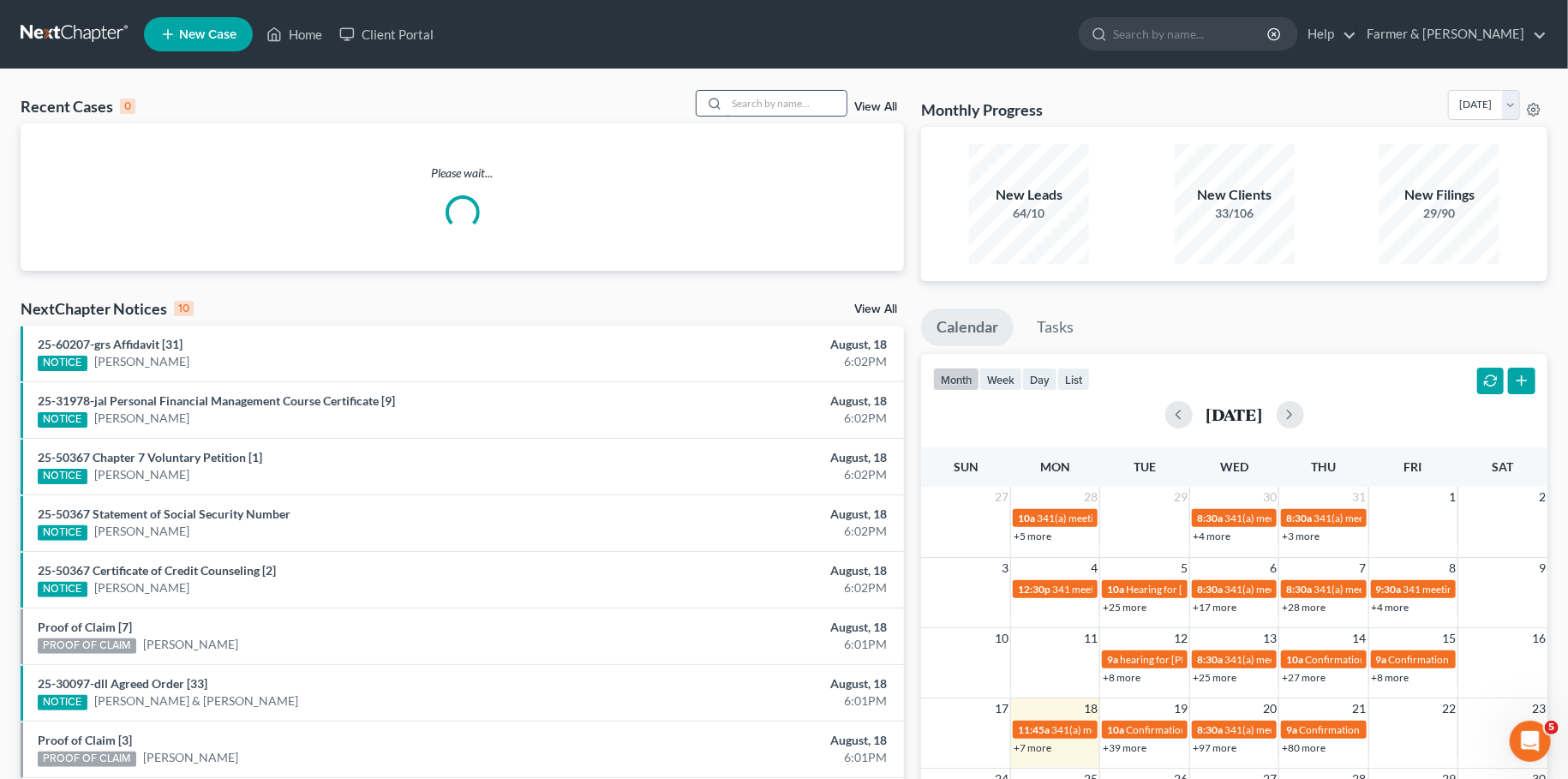
click at [788, 116] on input "search" at bounding box center [786, 103] width 120 height 25
click at [784, 105] on input "search" at bounding box center [786, 103] width 120 height 25
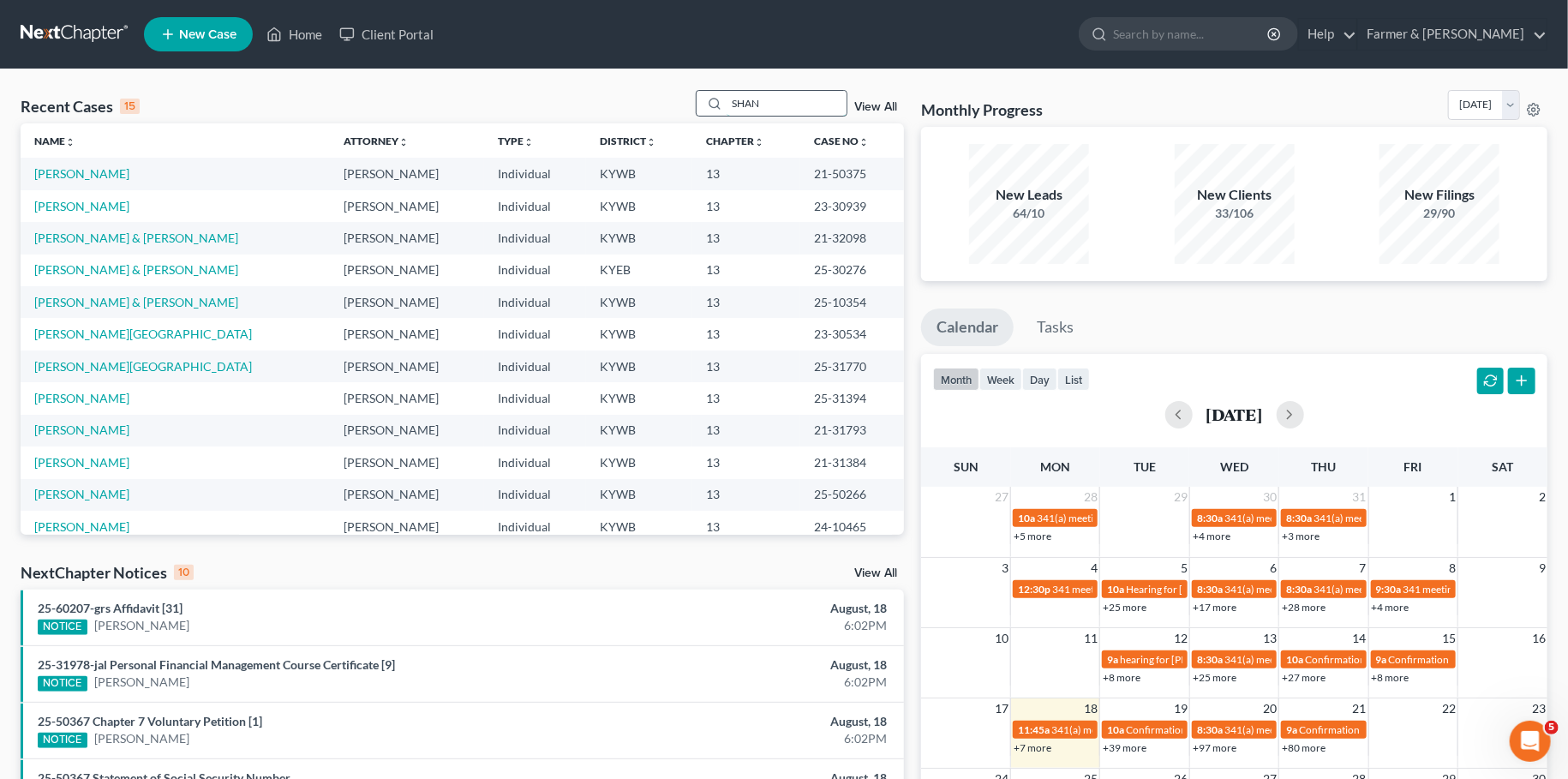
click at [754, 101] on input "SHAN" at bounding box center [786, 103] width 120 height 25
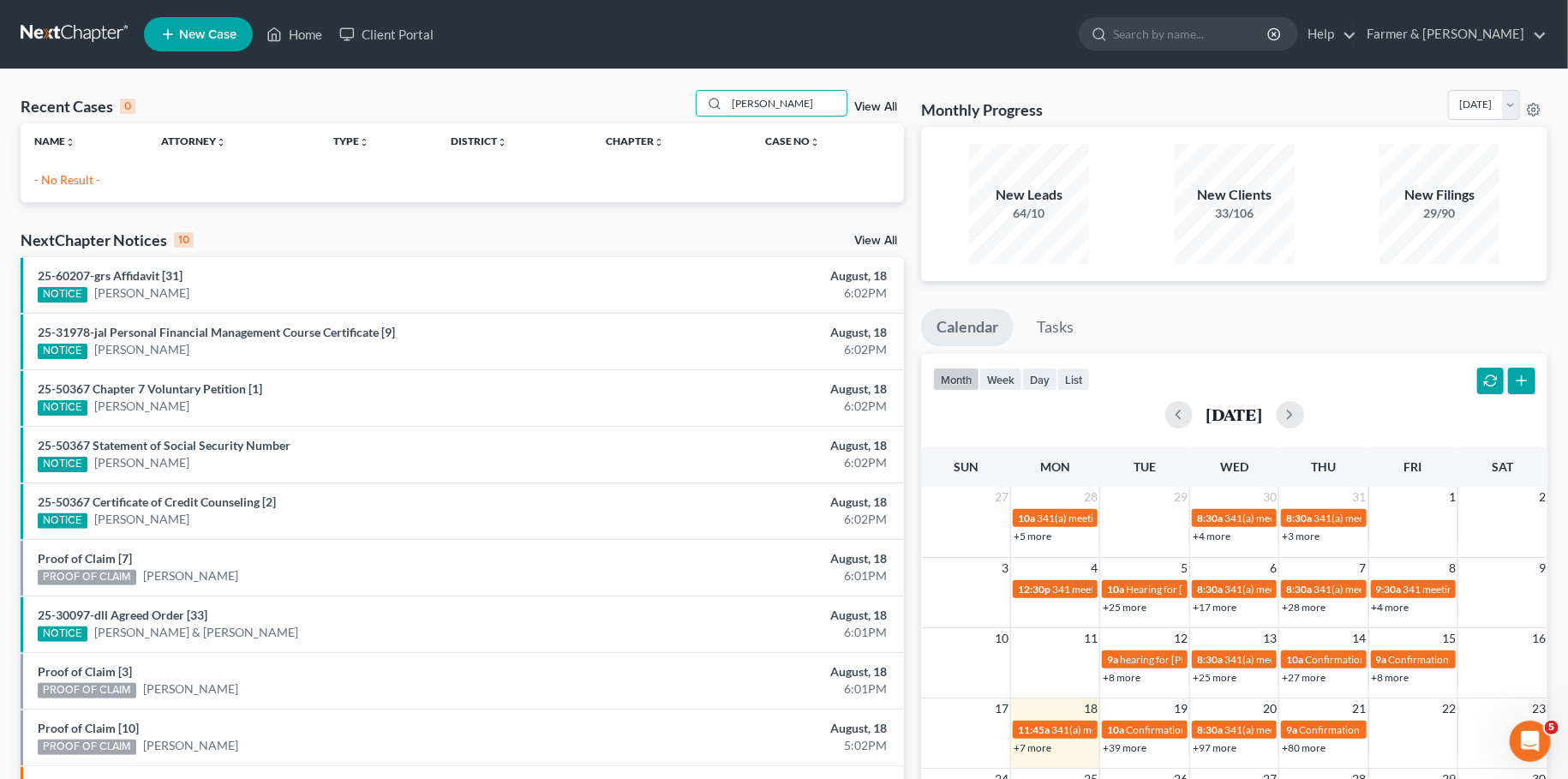
drag, startPoint x: 832, startPoint y: 98, endPoint x: 511, endPoint y: 69, distance: 322.3
click at [726, 91] on input "[PERSON_NAME]" at bounding box center [786, 103] width 120 height 25
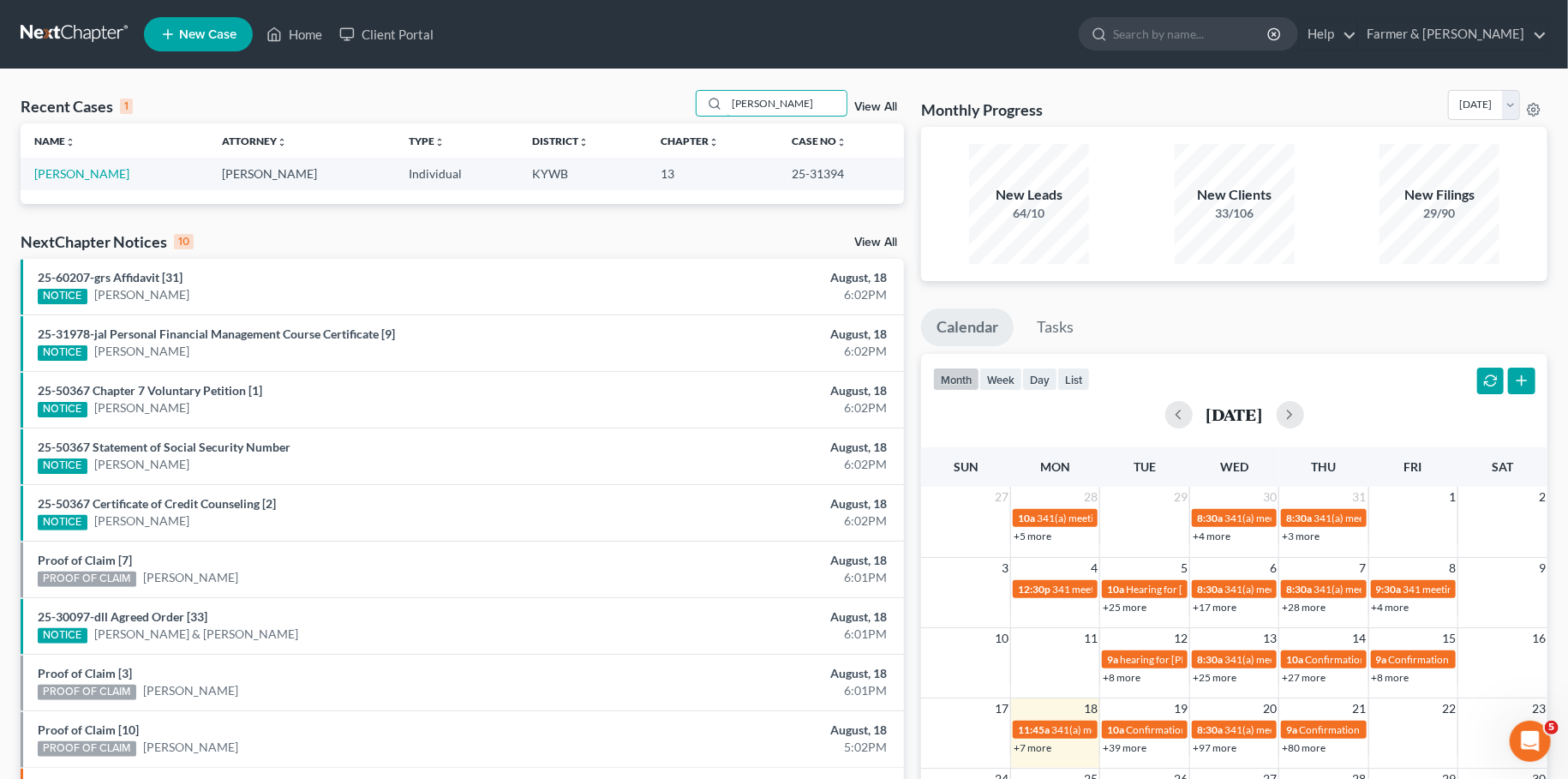
type input "[PERSON_NAME]"
click at [42, 173] on link "[PERSON_NAME]" at bounding box center [82, 174] width 96 height 15
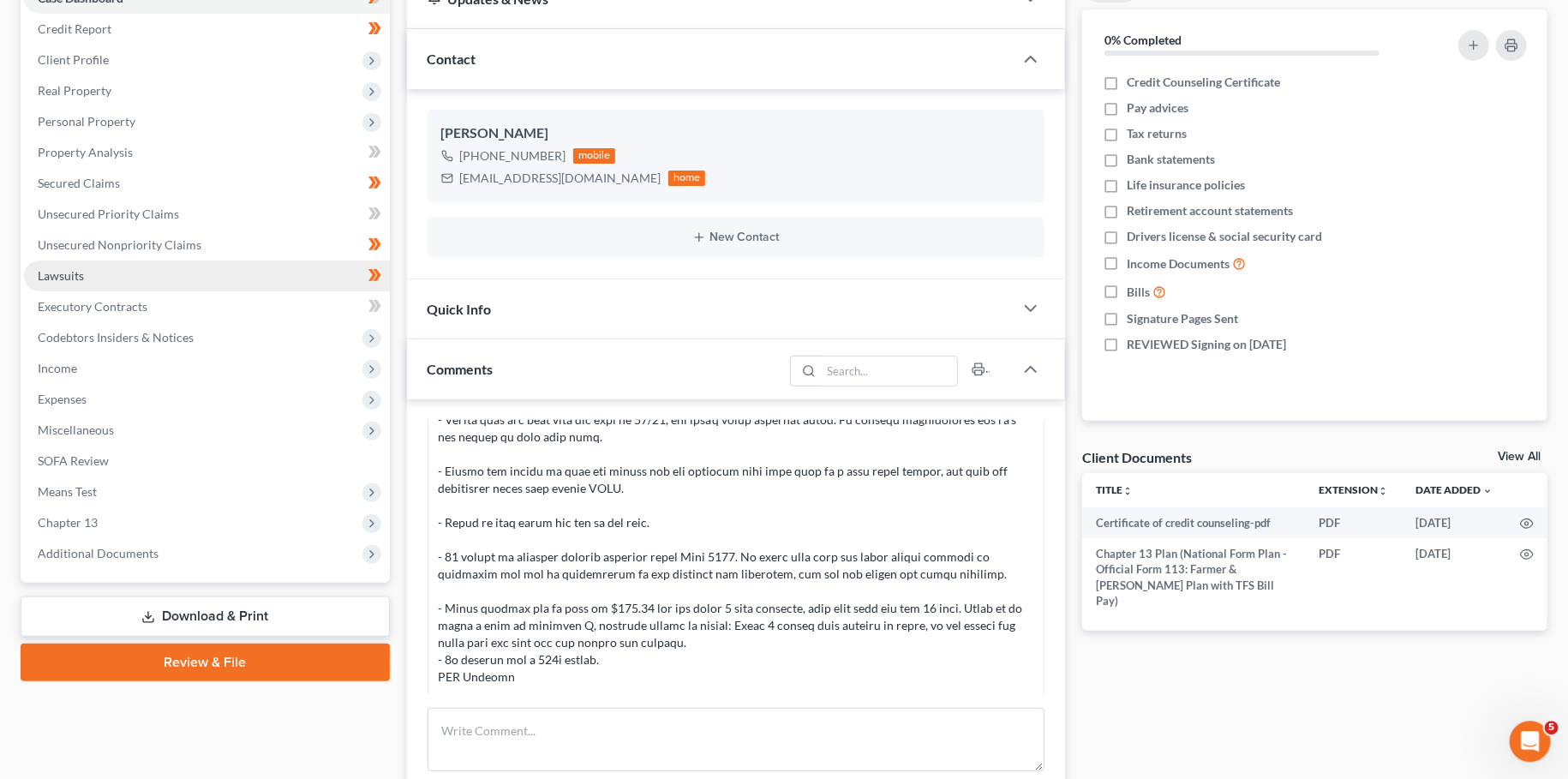
scroll to position [301, 0]
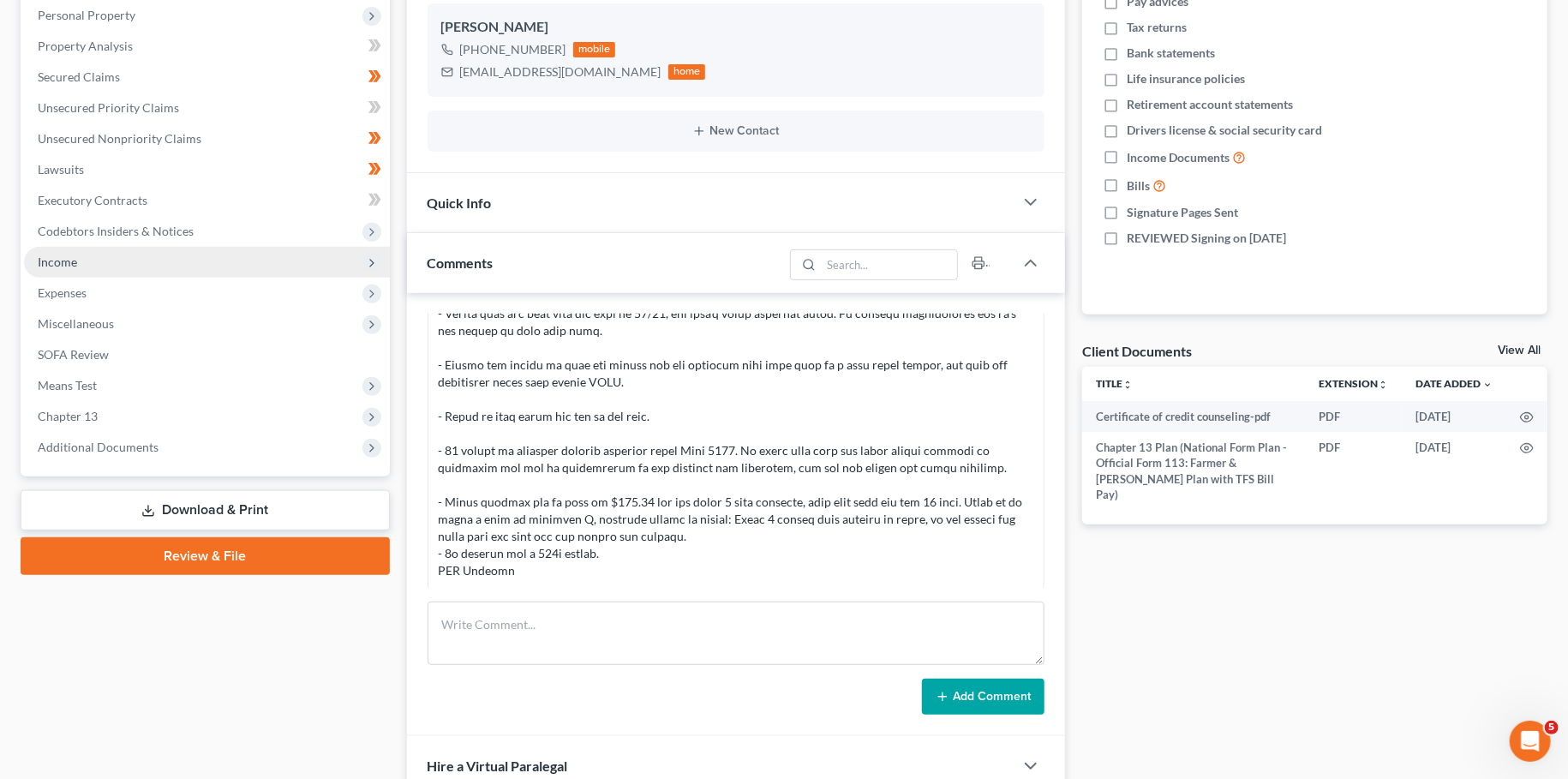
click at [110, 260] on span "Income" at bounding box center [207, 262] width 366 height 31
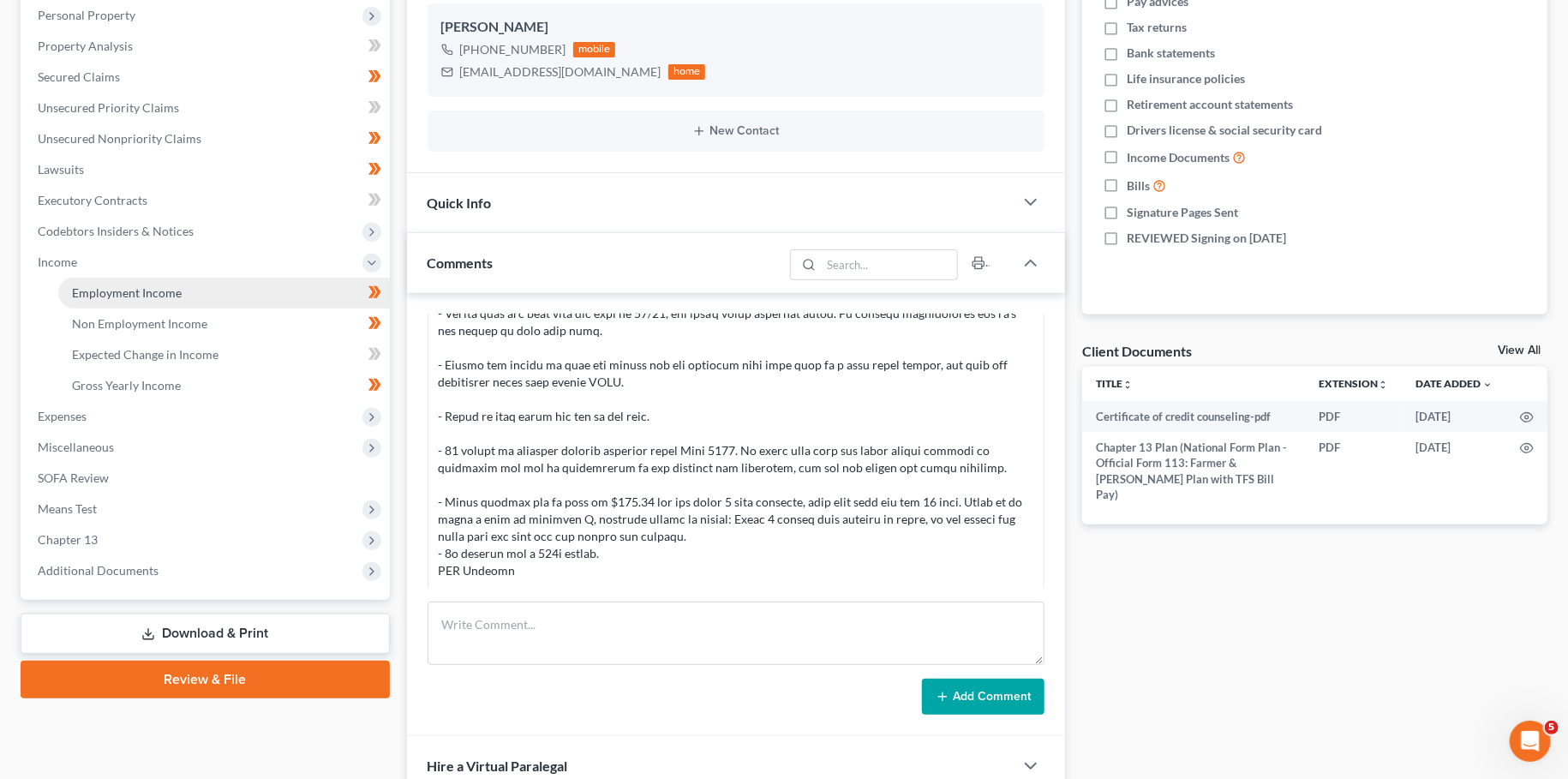
click at [119, 289] on span "Employment Income" at bounding box center [126, 293] width 110 height 15
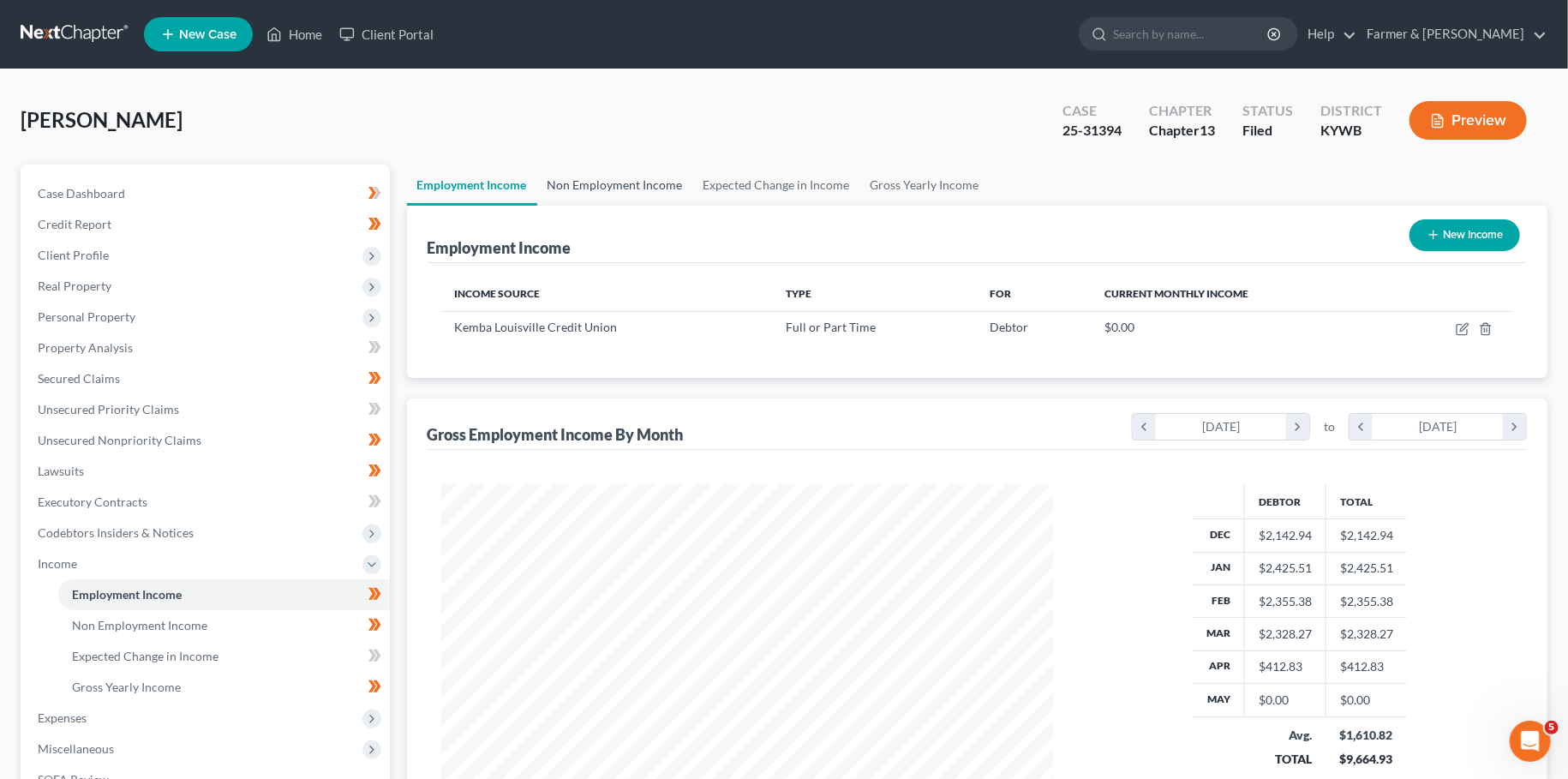
click at [581, 185] on link "Non Employment Income" at bounding box center [614, 185] width 156 height 41
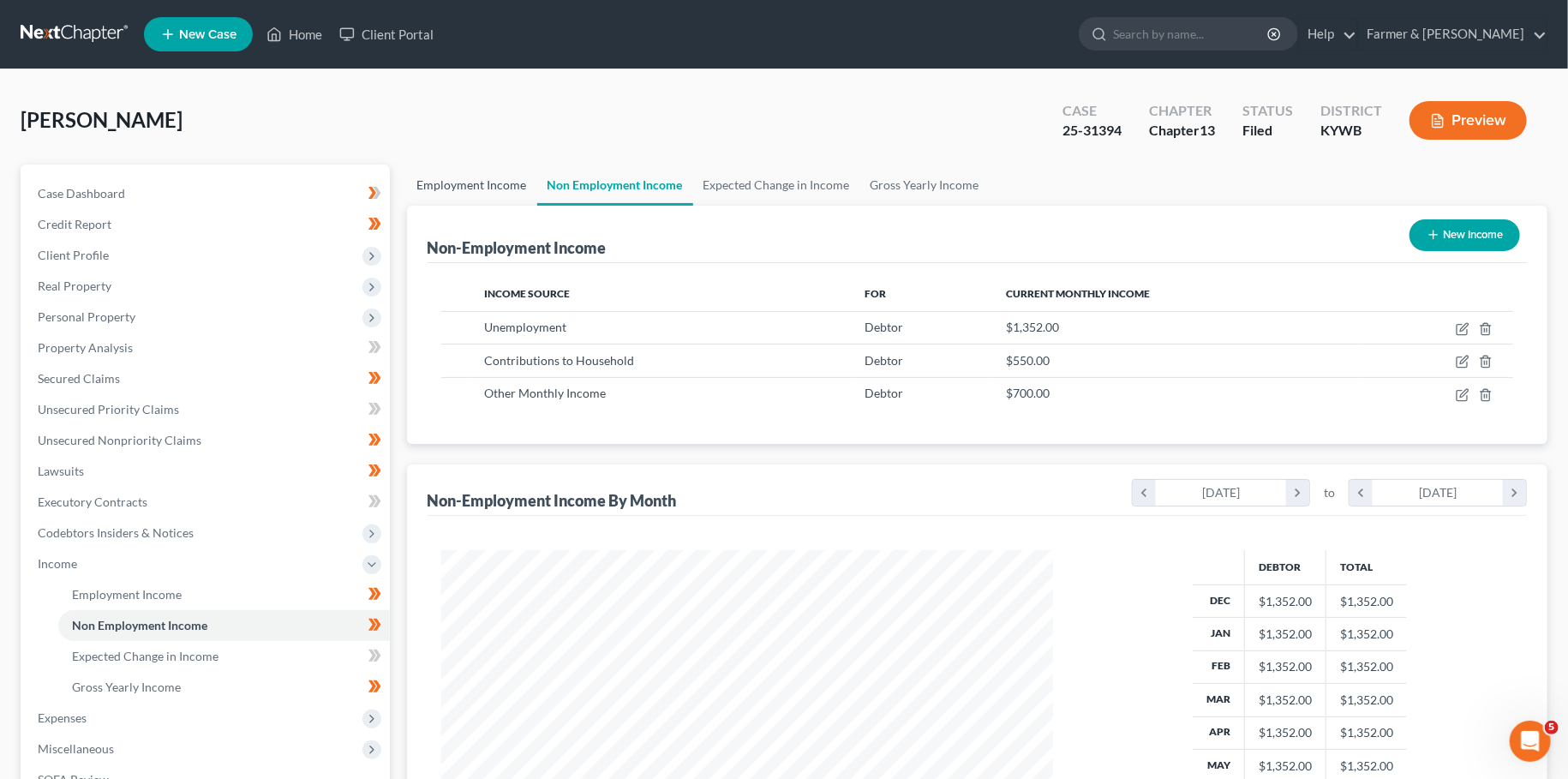
scroll to position [306, 645]
click at [1462, 329] on icon "button" at bounding box center [1462, 329] width 14 height 14
select select "0"
select select "2"
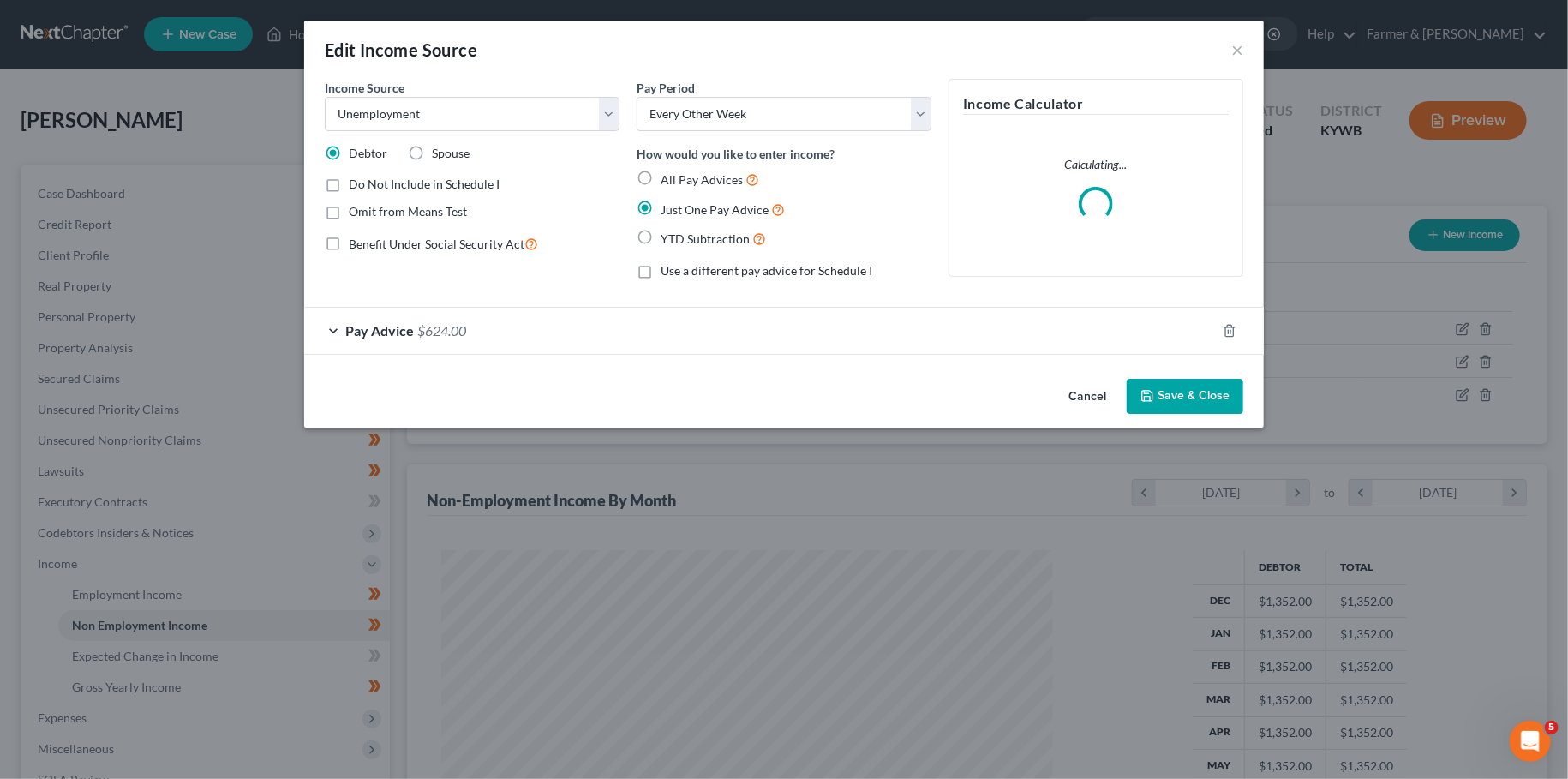
click at [1168, 411] on button "Save & Close" at bounding box center [1185, 397] width 116 height 36
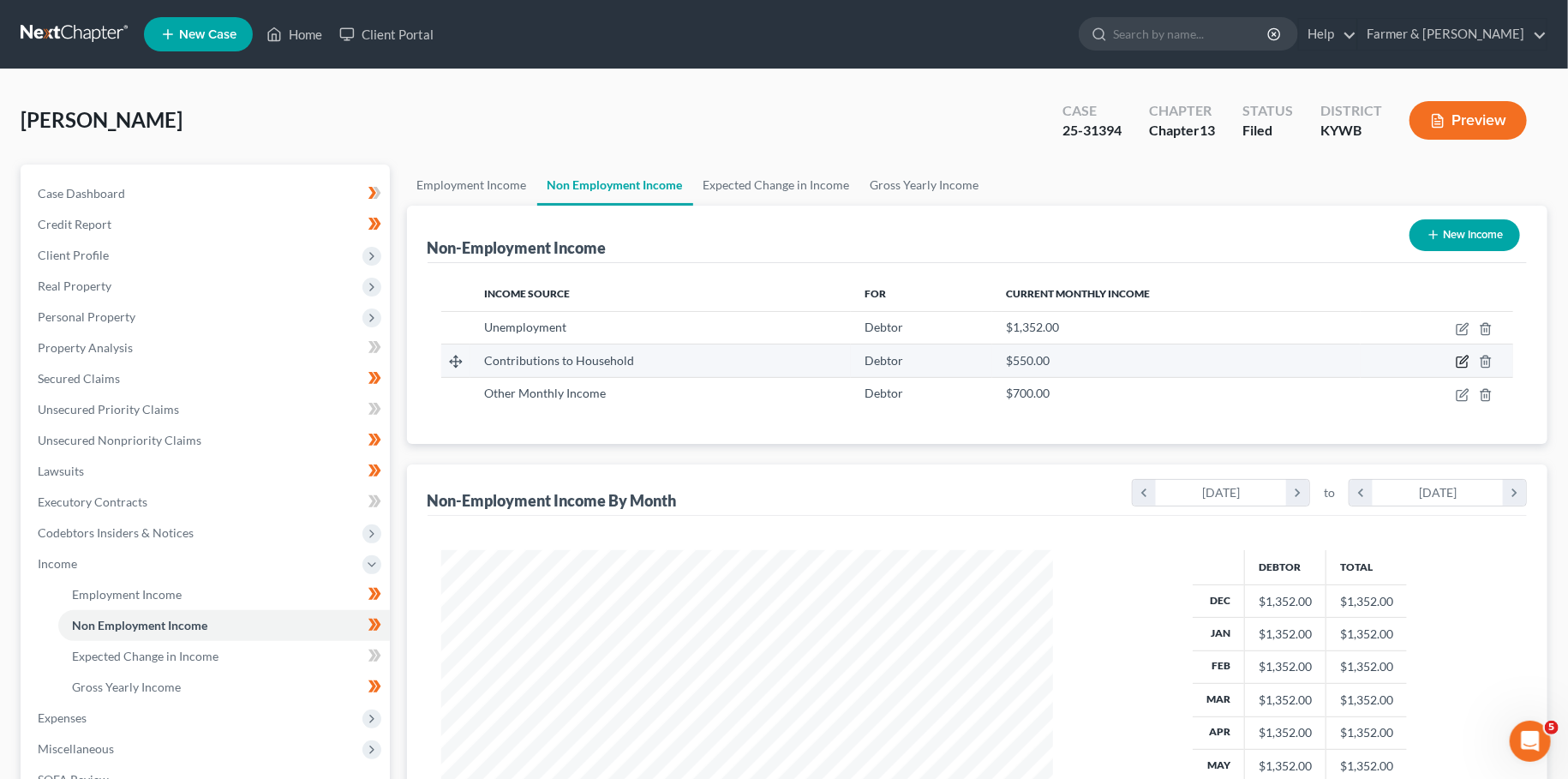
click at [1465, 359] on icon "button" at bounding box center [1462, 361] width 14 height 14
select select "8"
select select "0"
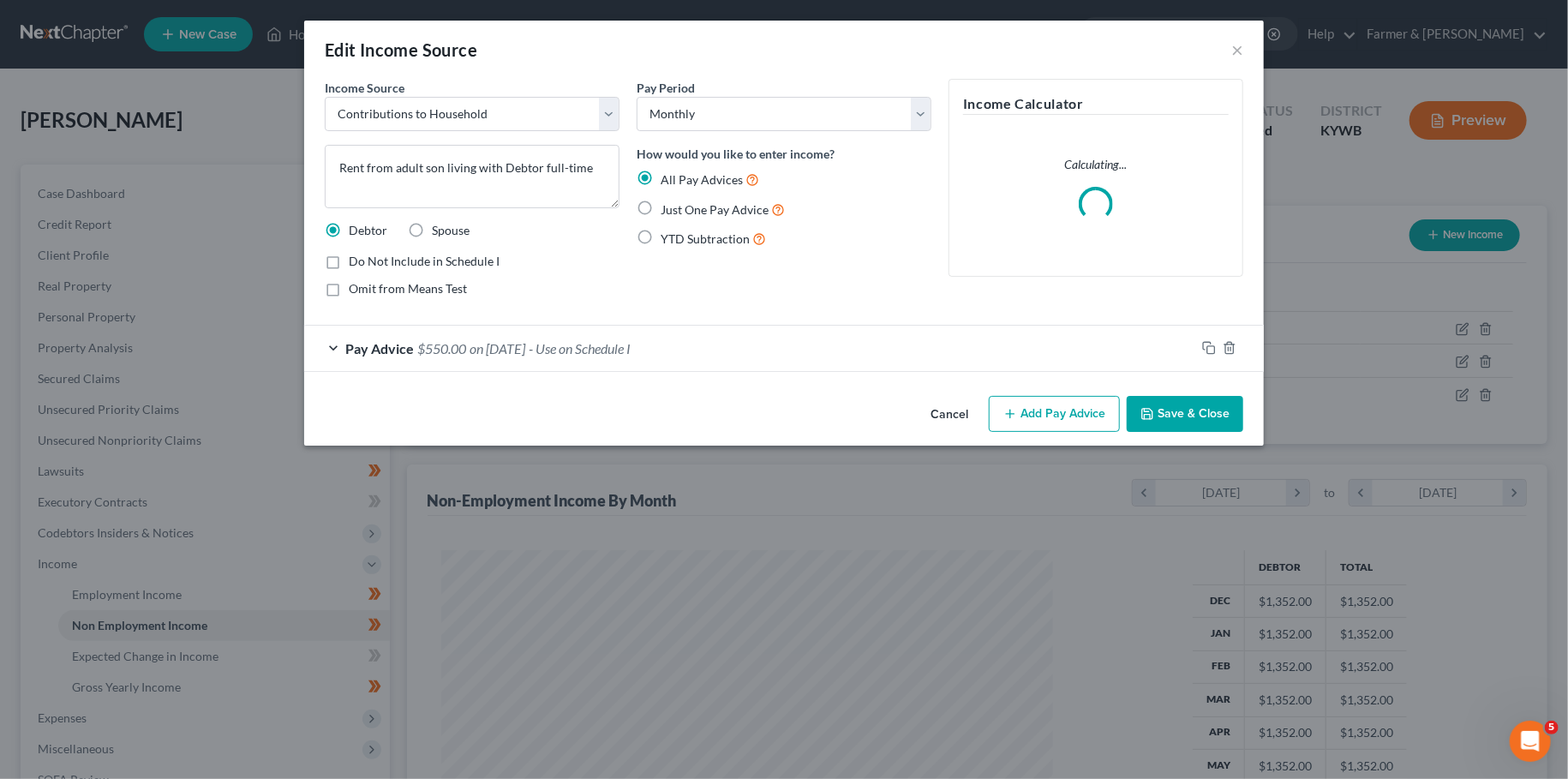
drag, startPoint x: 1206, startPoint y: 395, endPoint x: 1201, endPoint y: 410, distance: 15.8
click at [1206, 396] on div "Cancel Add Pay Advice Save & Close" at bounding box center [784, 417] width 960 height 56
click at [1201, 410] on button "Save & Close" at bounding box center [1185, 414] width 116 height 36
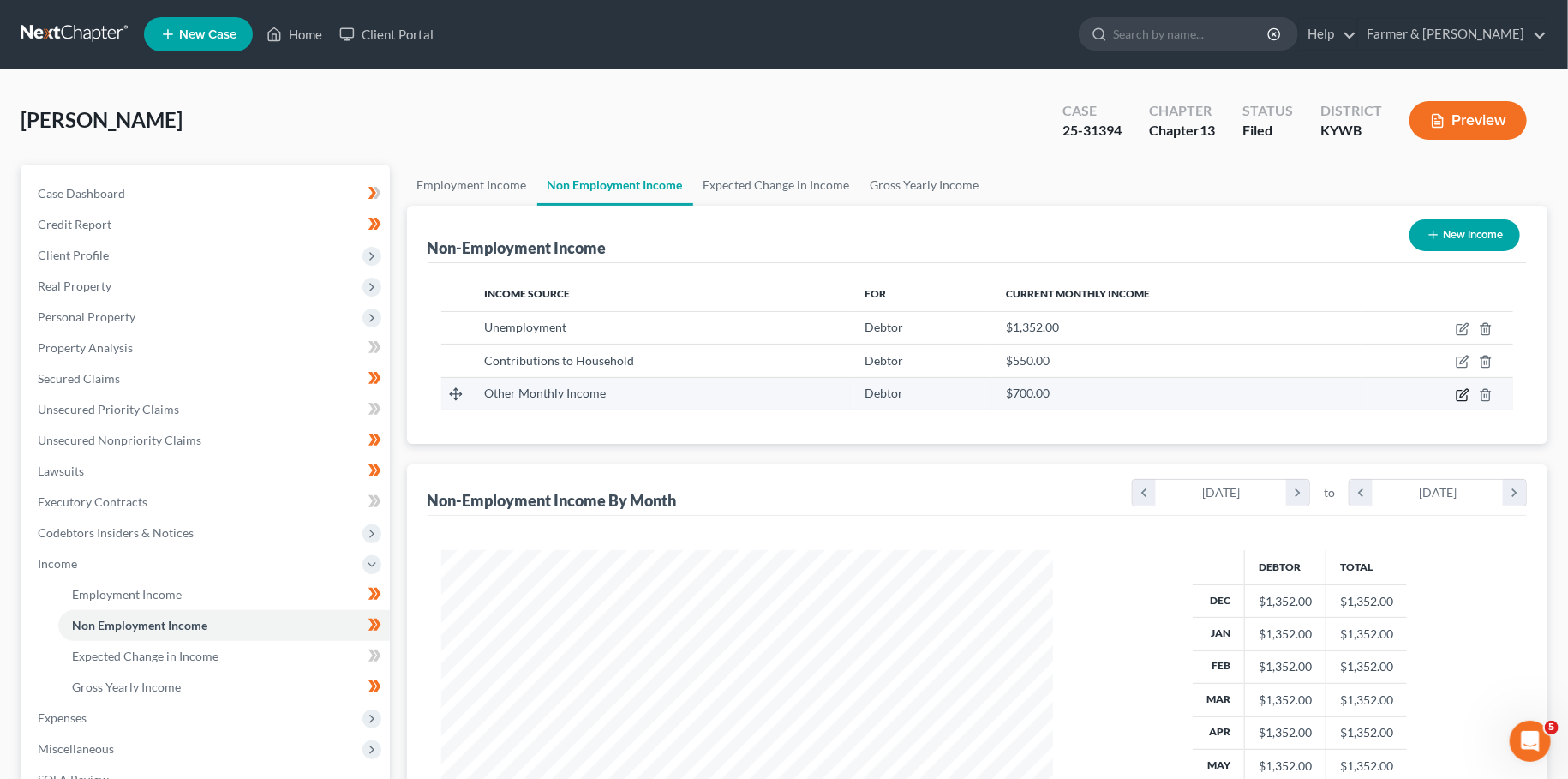
click at [1464, 393] on icon "button" at bounding box center [1463, 392] width 7 height 7
select select "13"
select select "0"
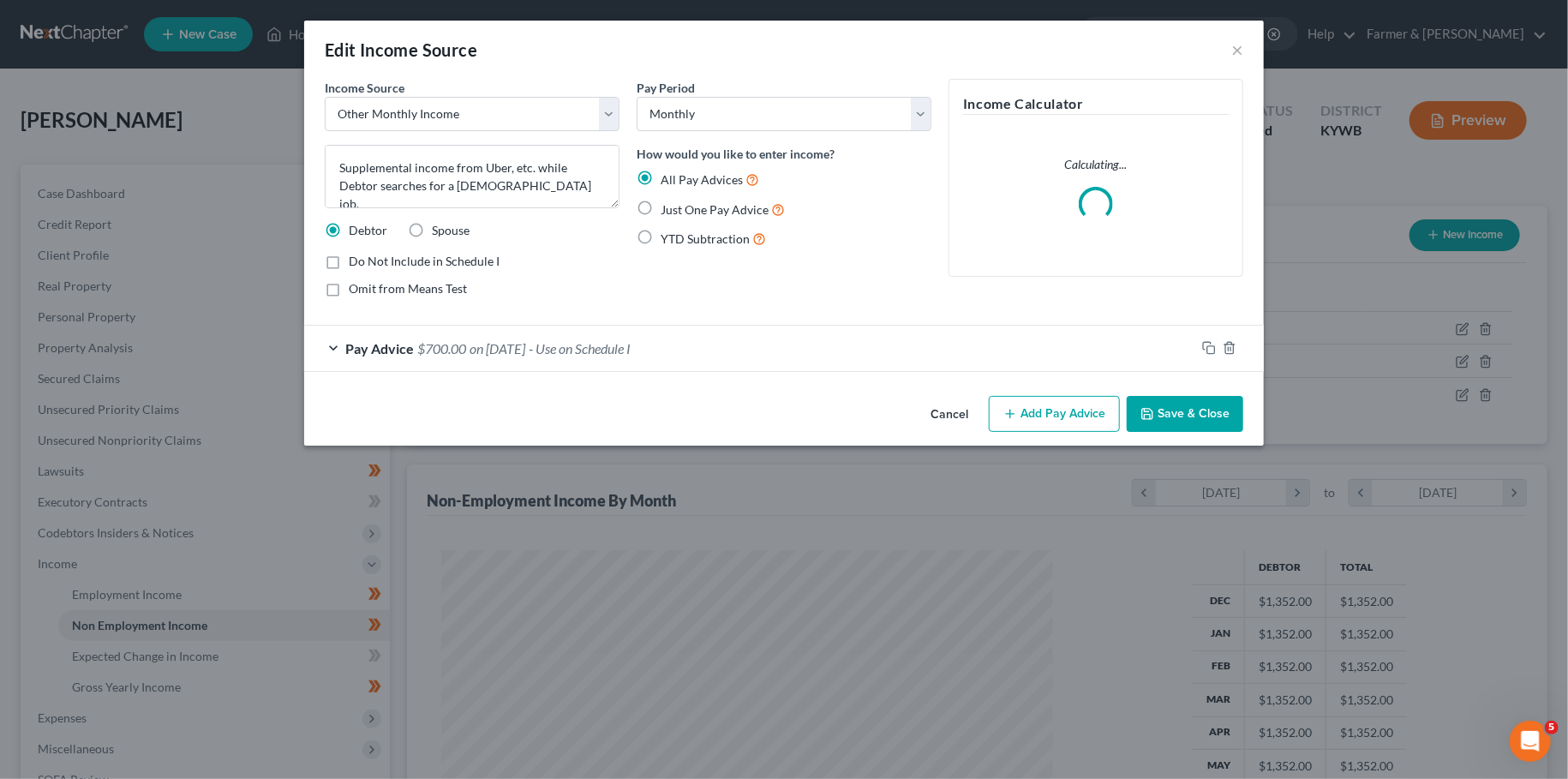
click at [1154, 407] on icon "button" at bounding box center [1147, 413] width 14 height 14
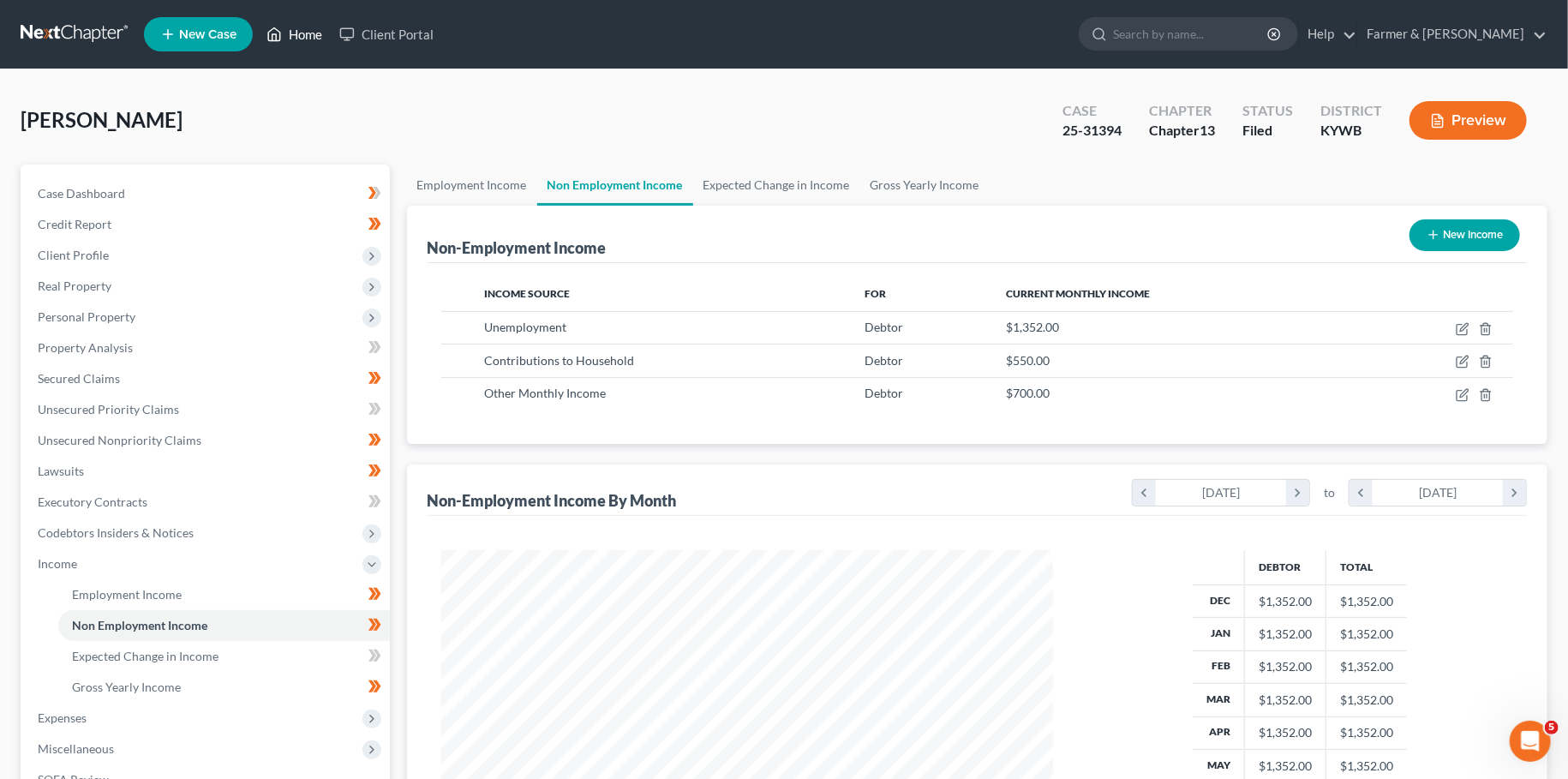
click at [305, 37] on link "Home" at bounding box center [294, 35] width 73 height 31
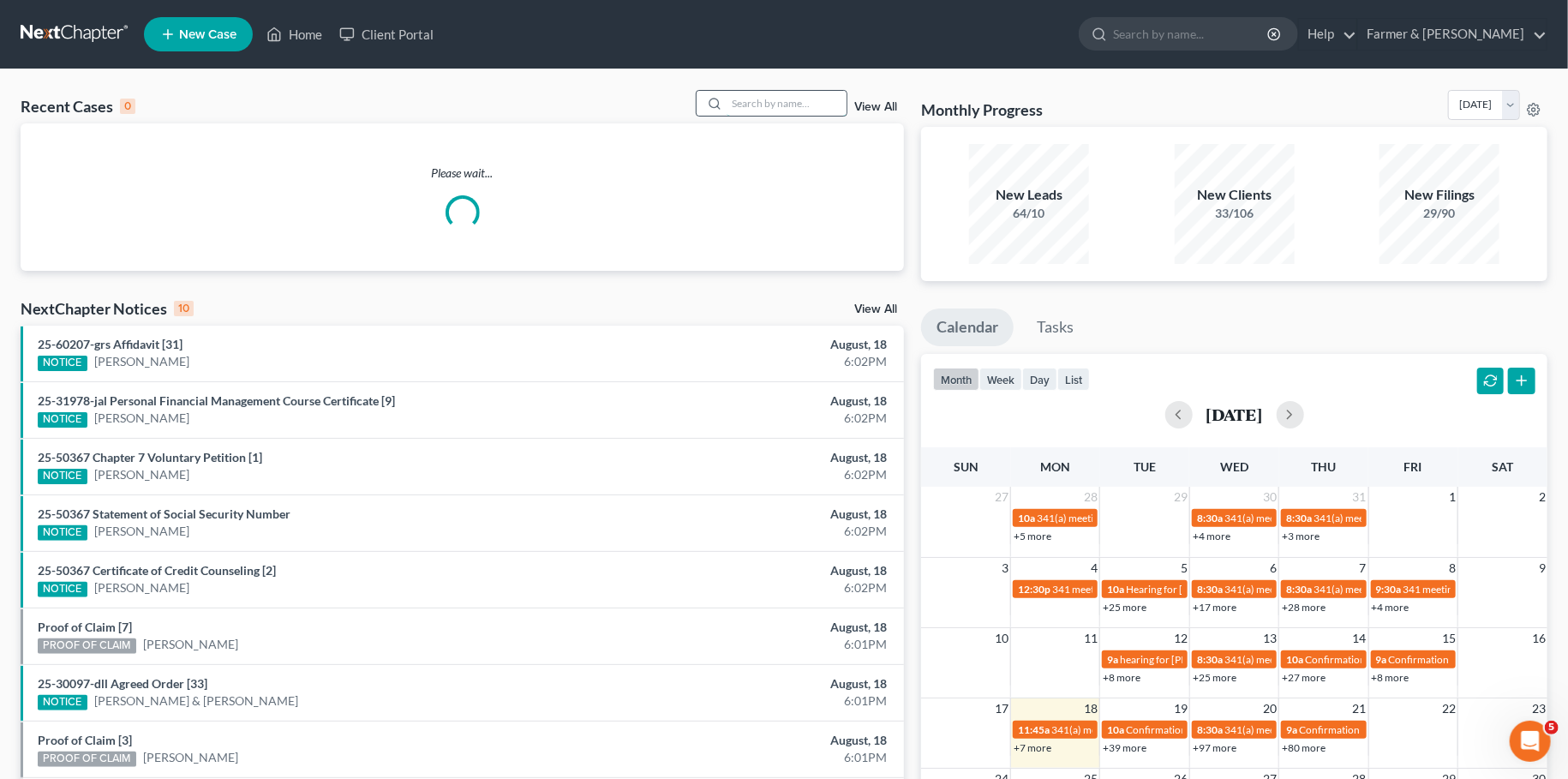
click at [810, 101] on input "search" at bounding box center [786, 103] width 120 height 25
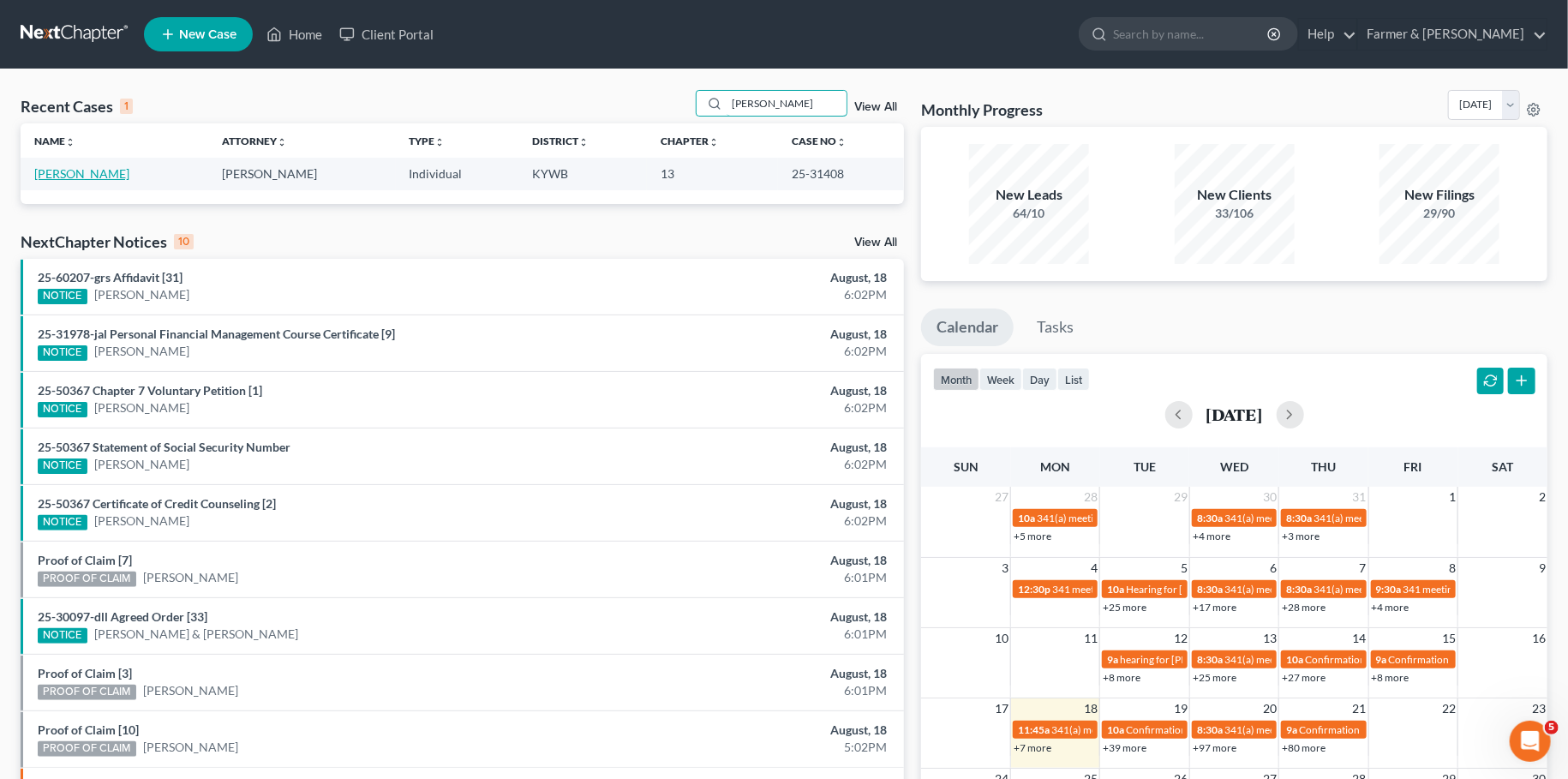
type input "[PERSON_NAME]"
click at [75, 172] on link "[PERSON_NAME]" at bounding box center [82, 174] width 96 height 15
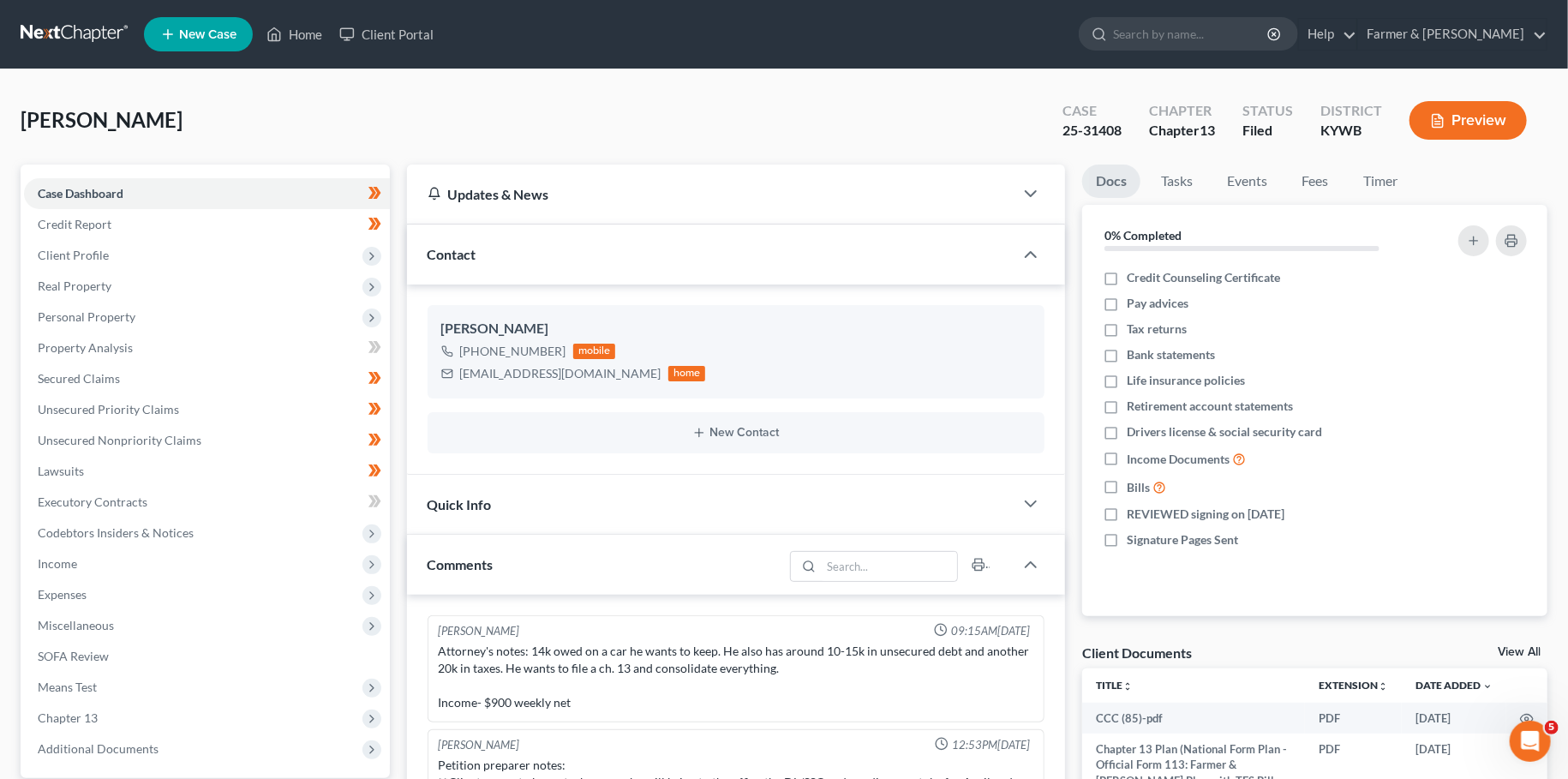
scroll to position [167, 0]
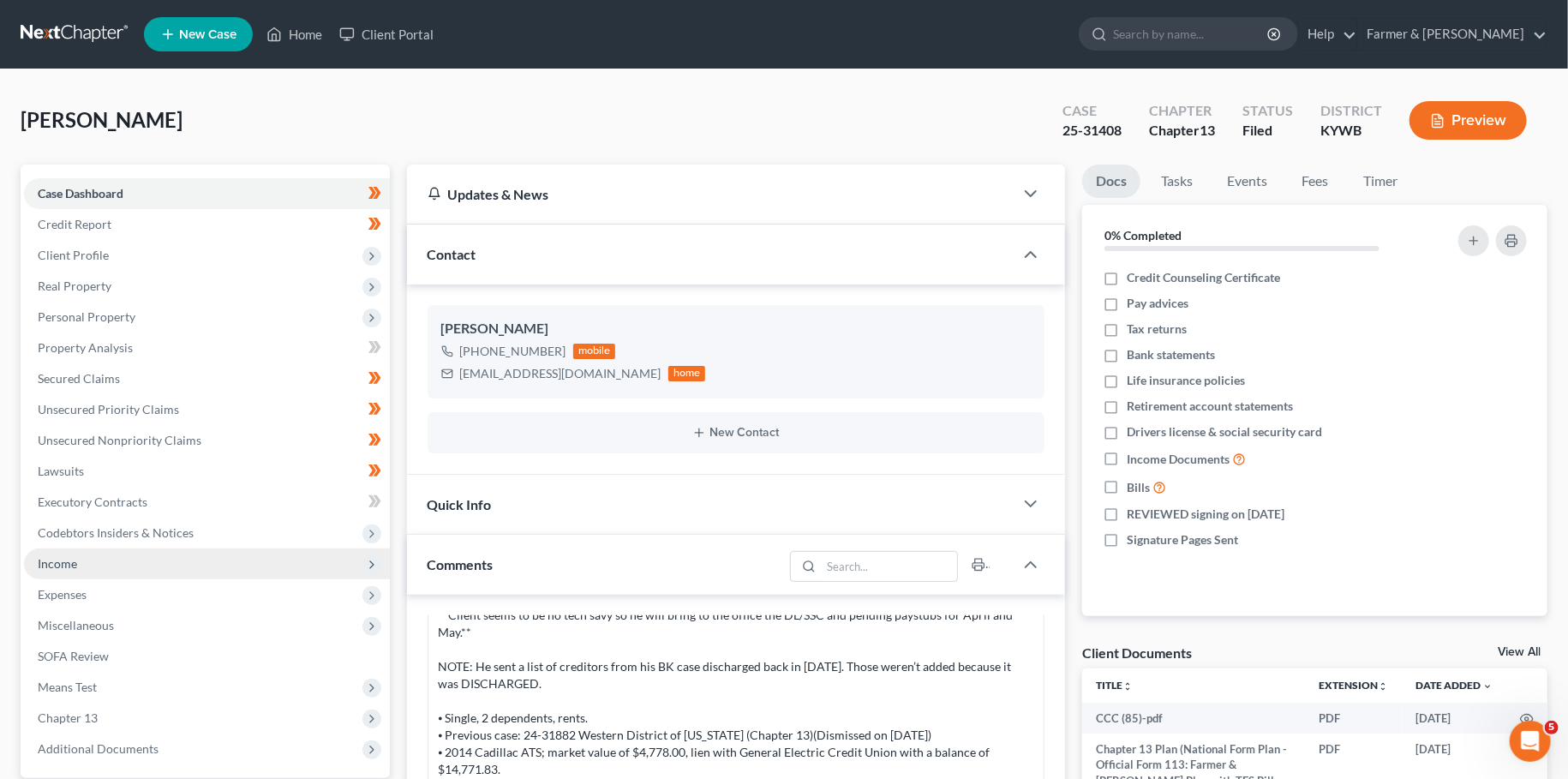
click at [229, 569] on span "Income" at bounding box center [207, 564] width 366 height 31
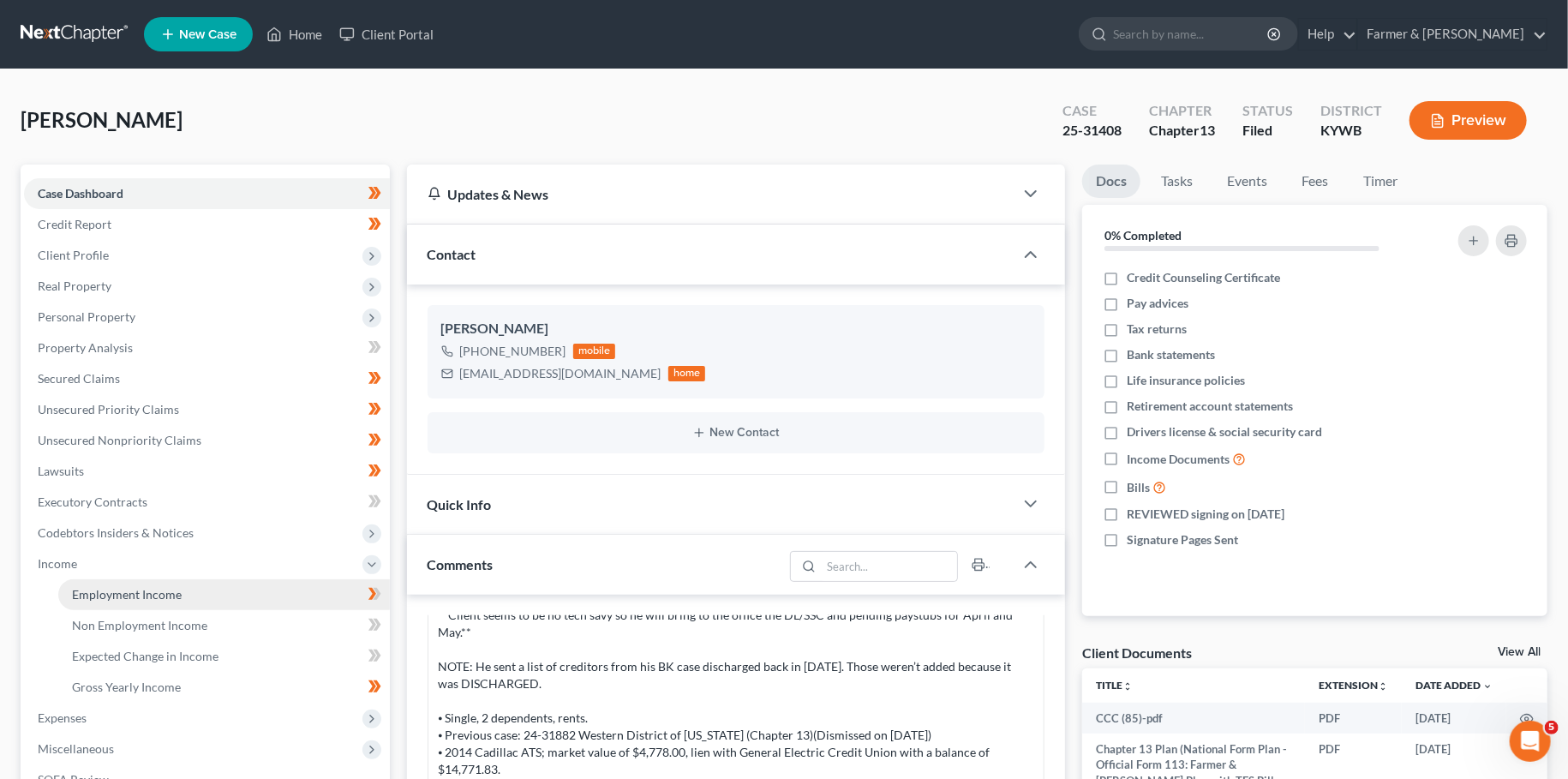
click at [223, 590] on link "Employment Income" at bounding box center [224, 594] width 331 height 31
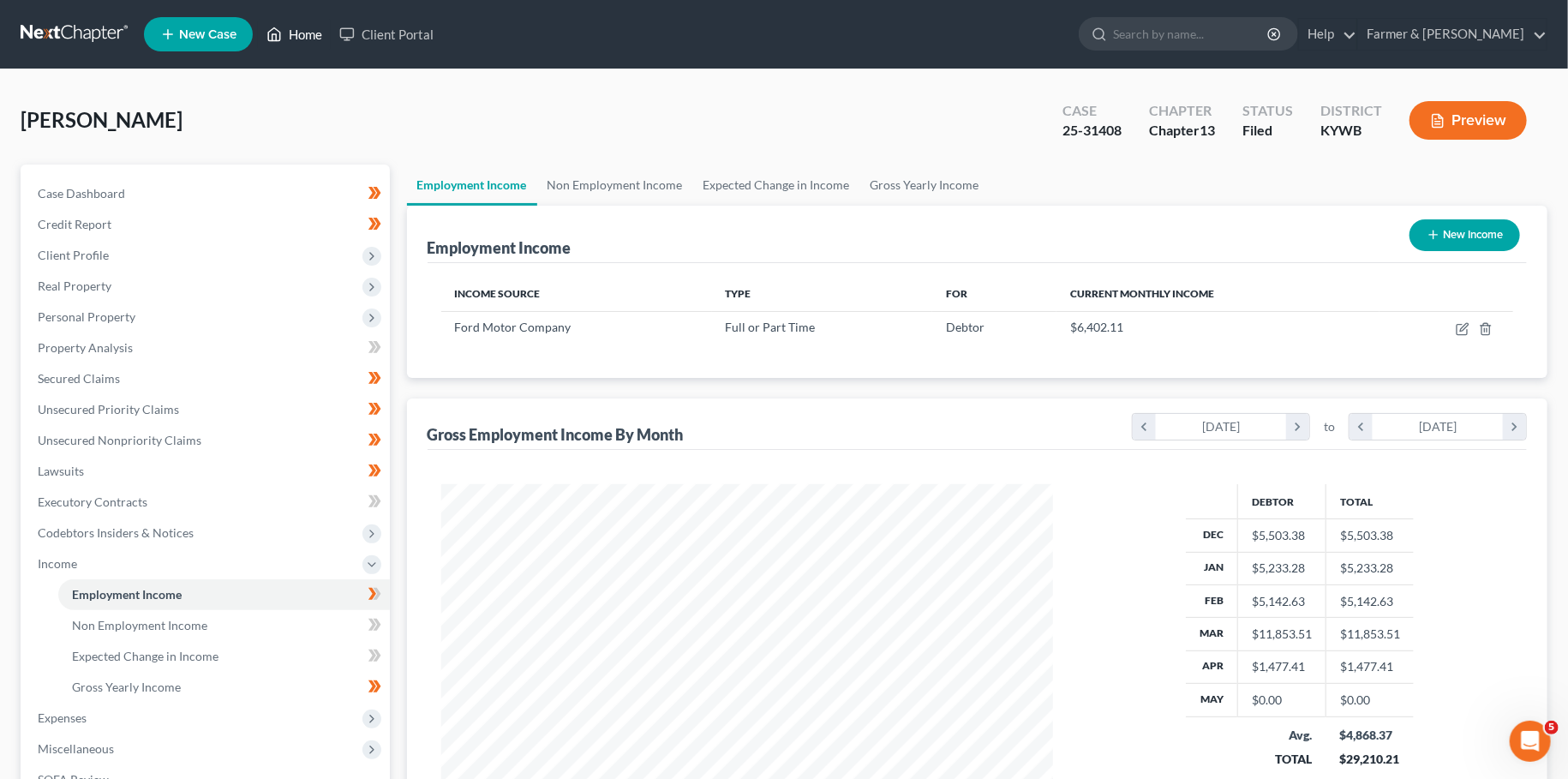
click at [295, 36] on link "Home" at bounding box center [294, 35] width 73 height 31
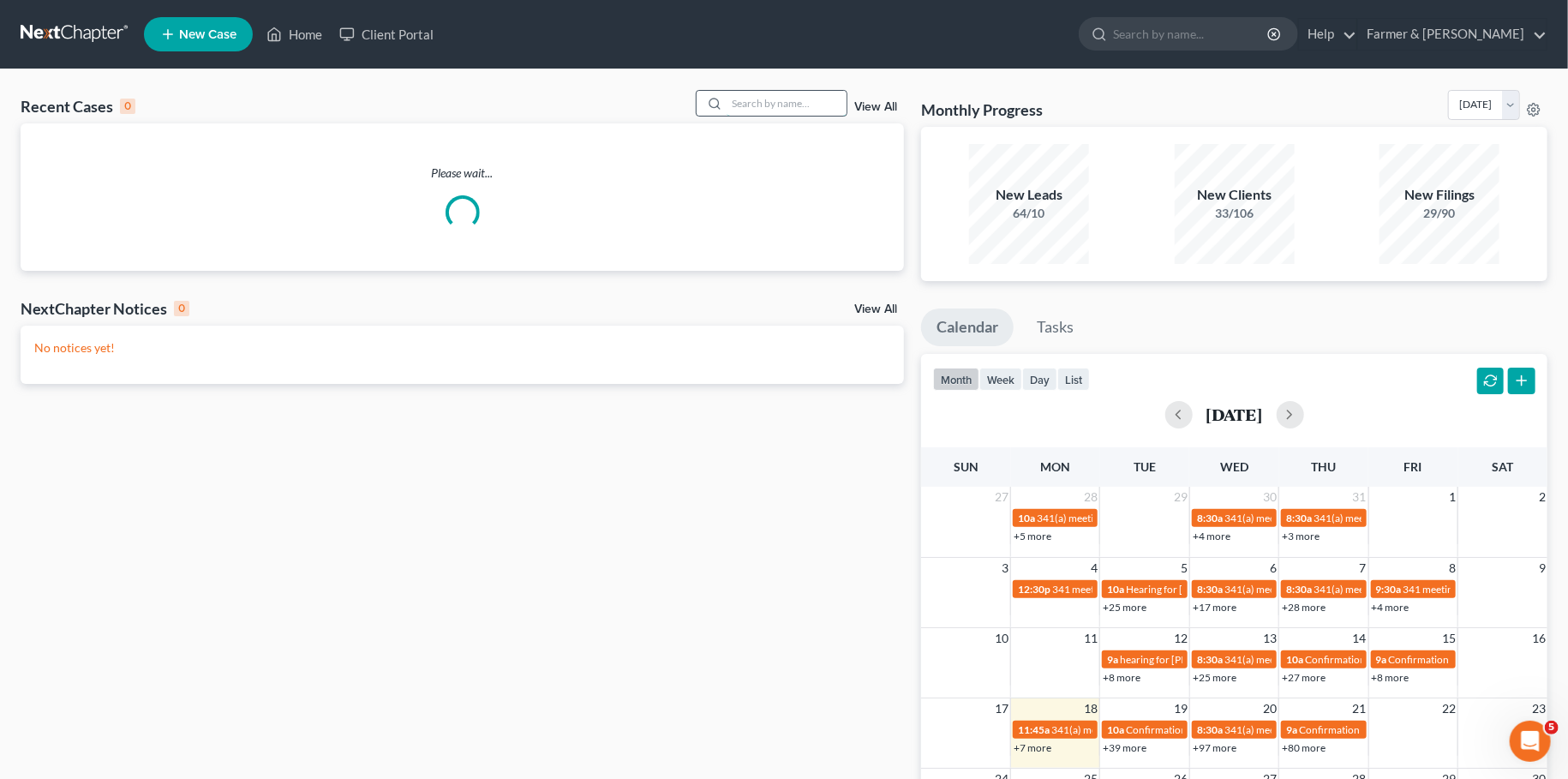
click at [832, 103] on input "search" at bounding box center [786, 103] width 120 height 25
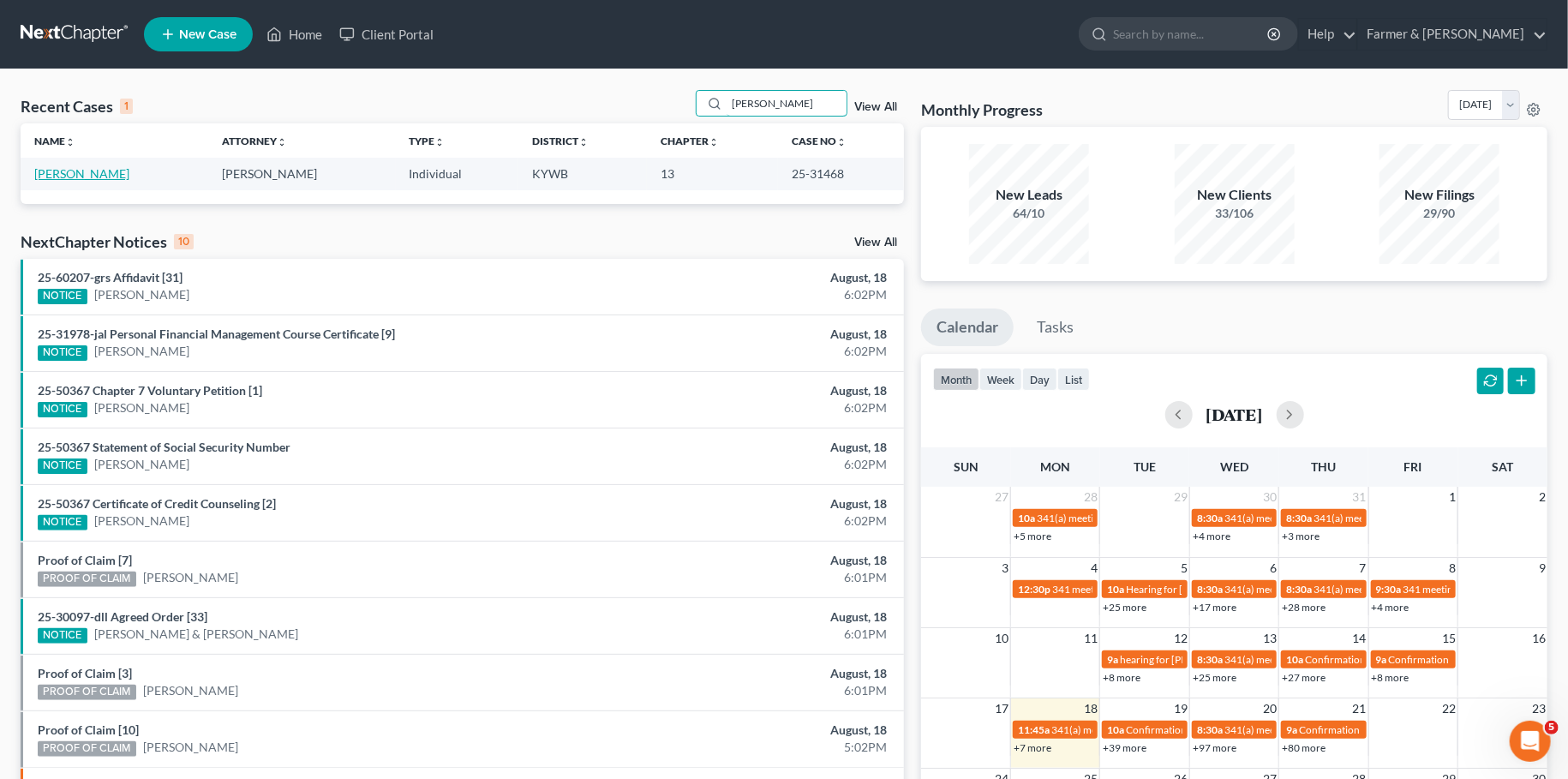
type input "[PERSON_NAME]"
click at [110, 177] on link "[PERSON_NAME]" at bounding box center [82, 174] width 96 height 15
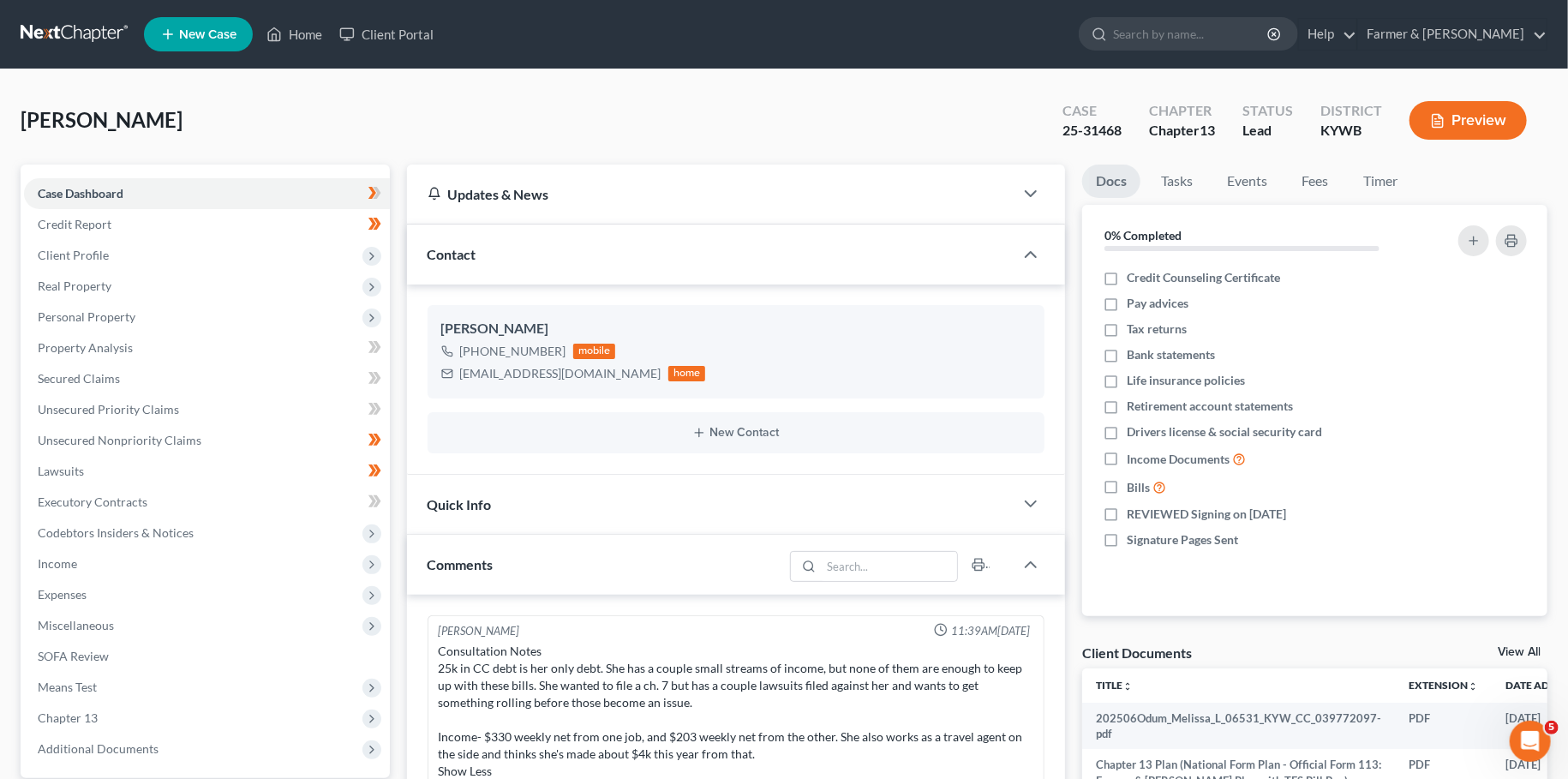
scroll to position [555, 0]
